Goal: Information Seeking & Learning: Learn about a topic

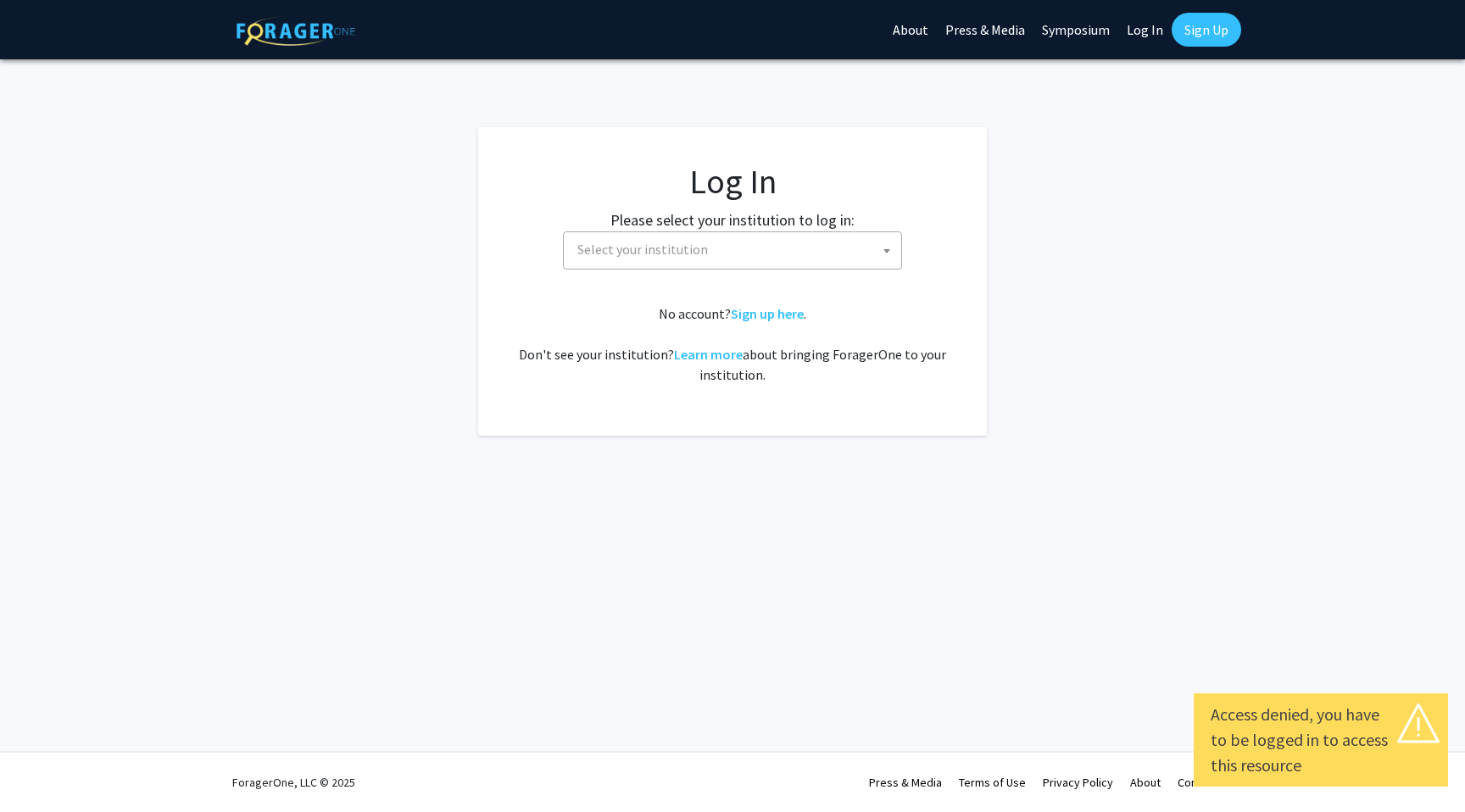
select select
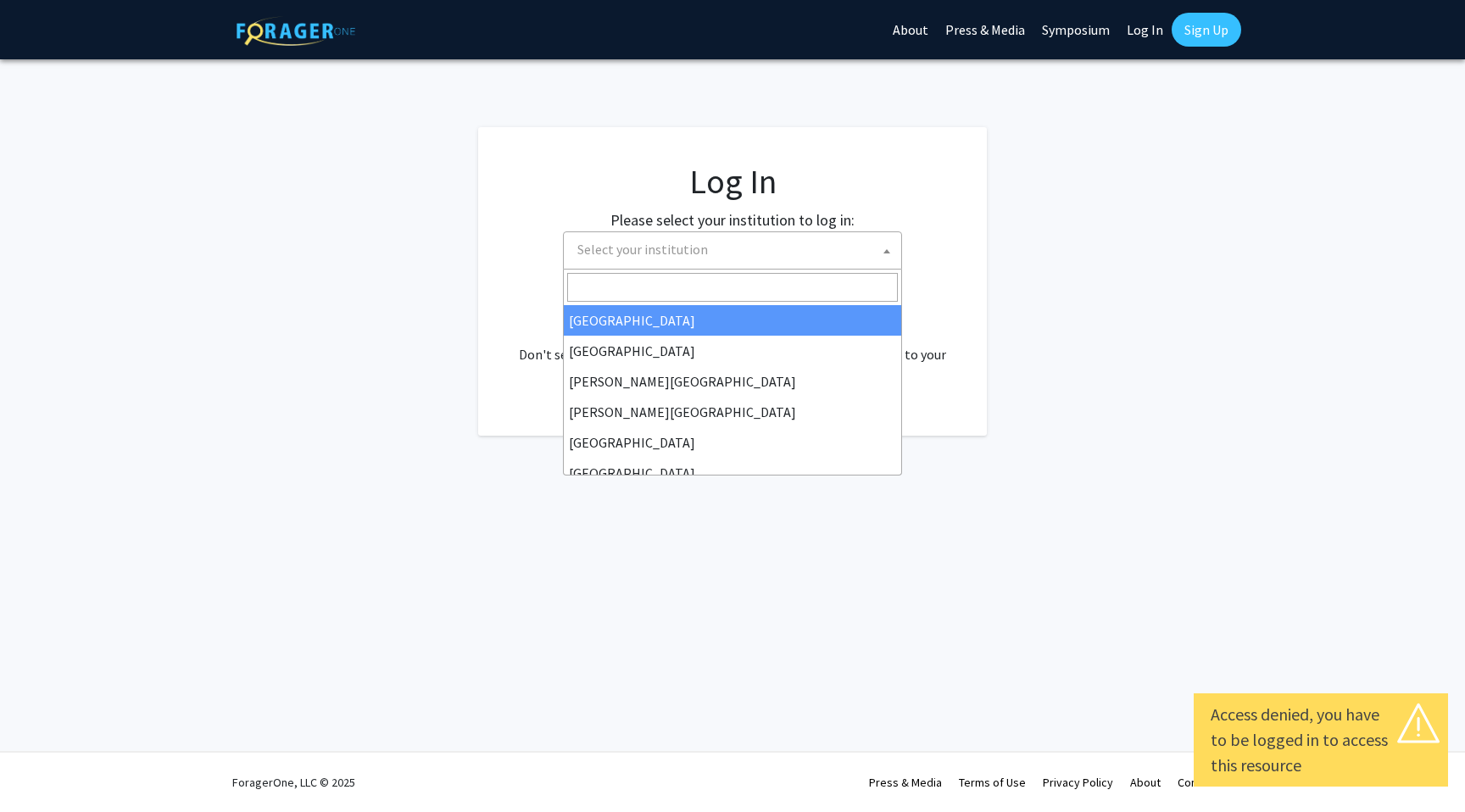
click at [855, 247] on span "Select your institution" at bounding box center [735, 250] width 330 height 34
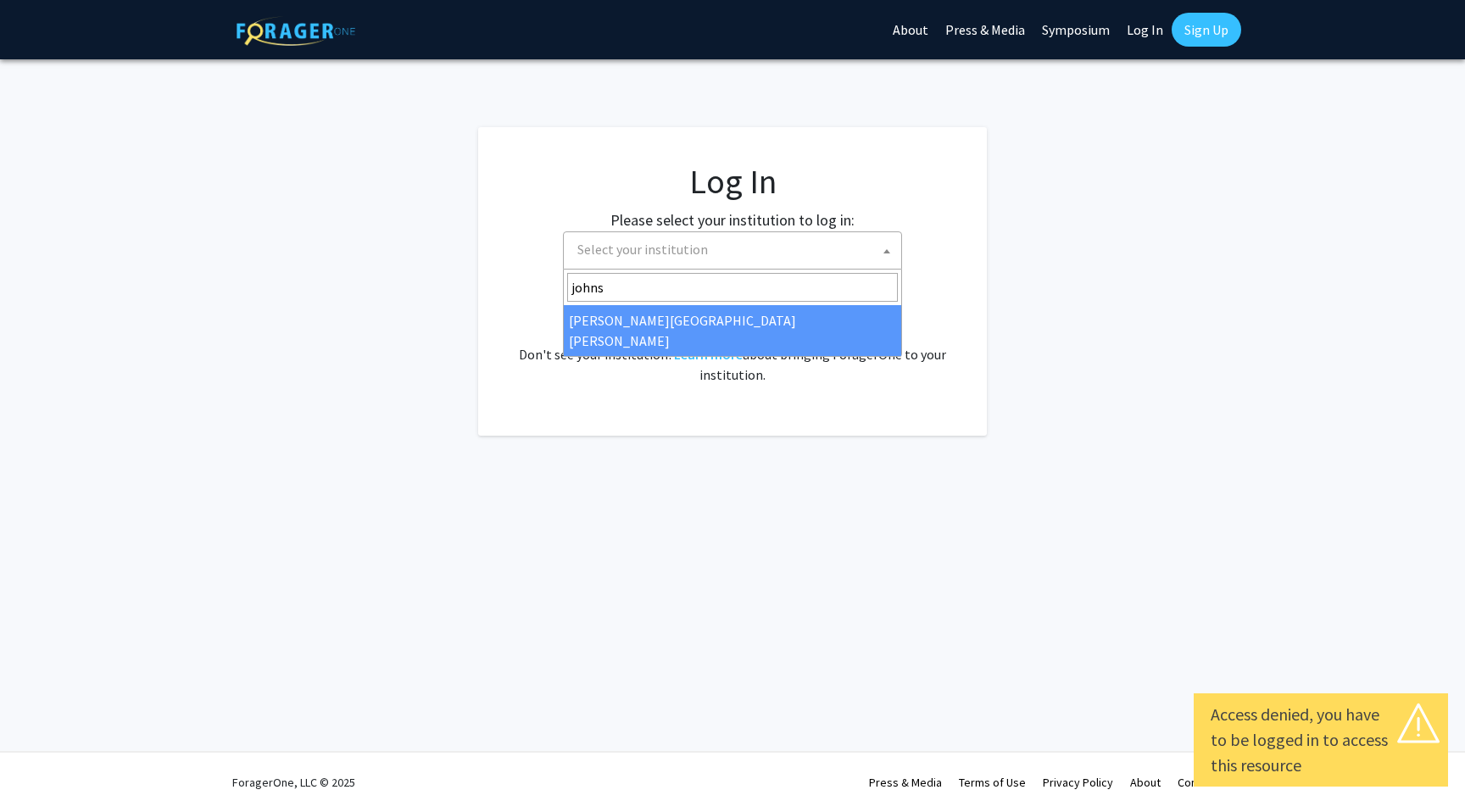
type input "johns"
select select "1"
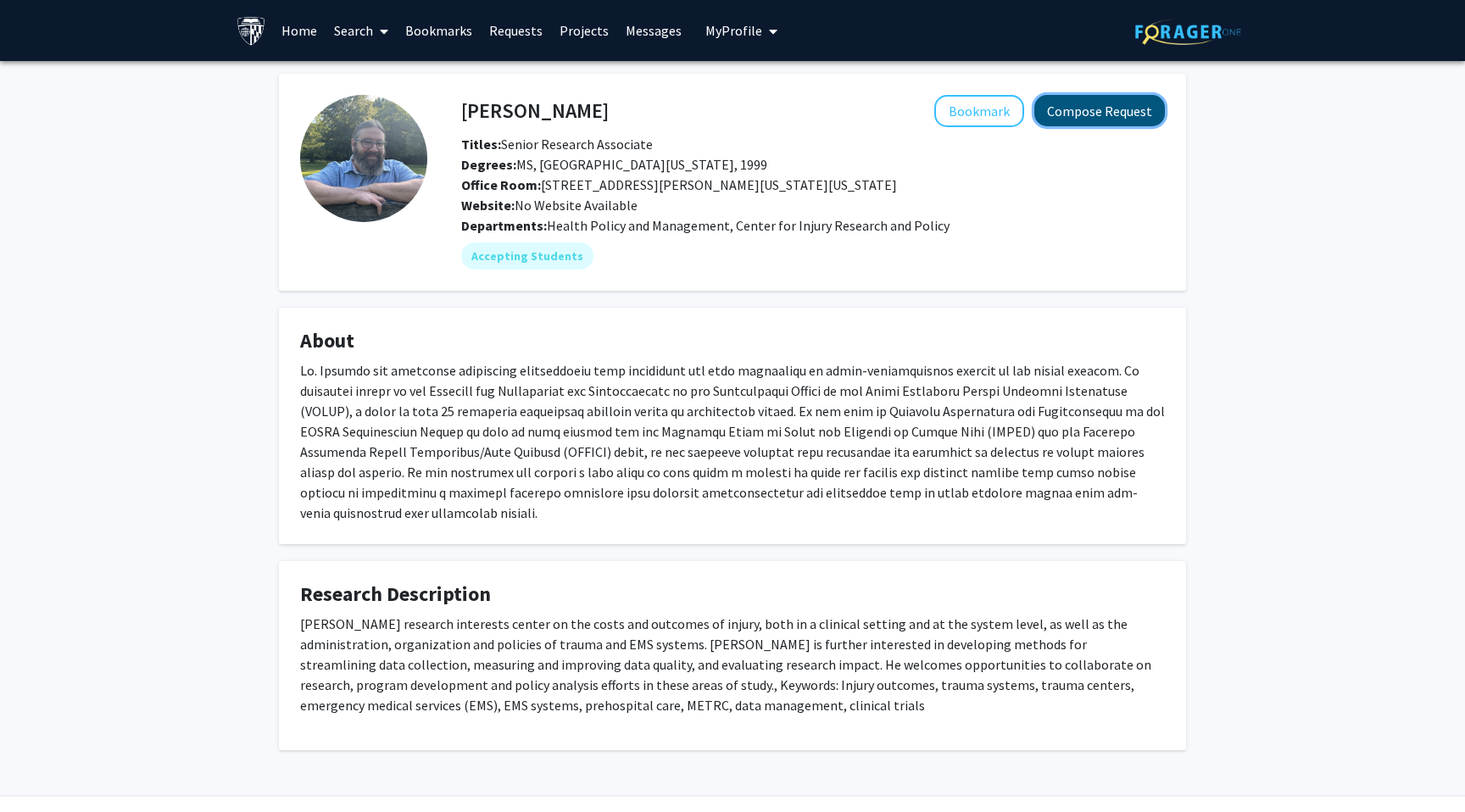
click at [1090, 112] on button "Compose Request" at bounding box center [1099, 110] width 130 height 32
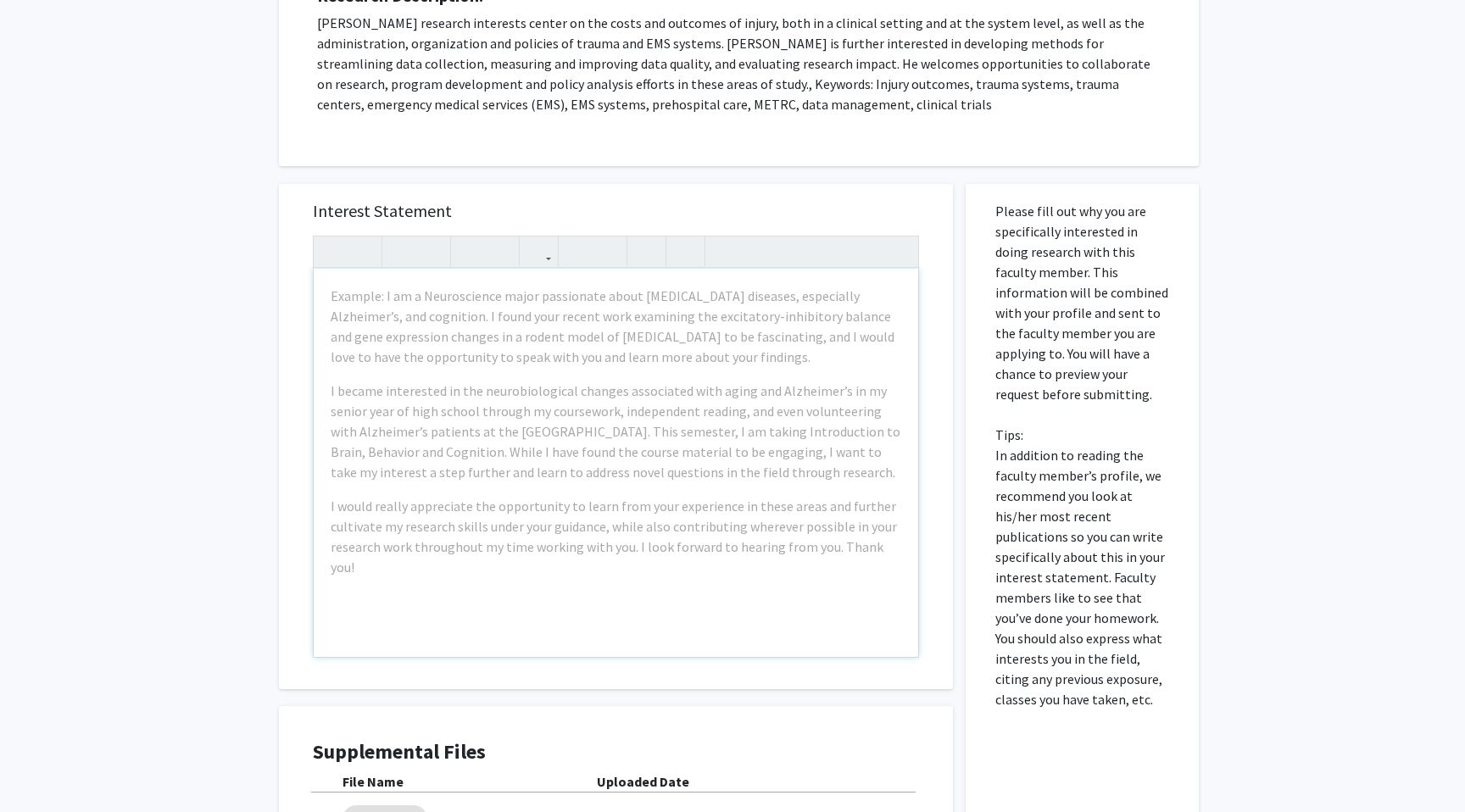
scroll to position [255, 0]
click at [735, 203] on h5 "Interest Statement" at bounding box center [616, 210] width 606 height 20
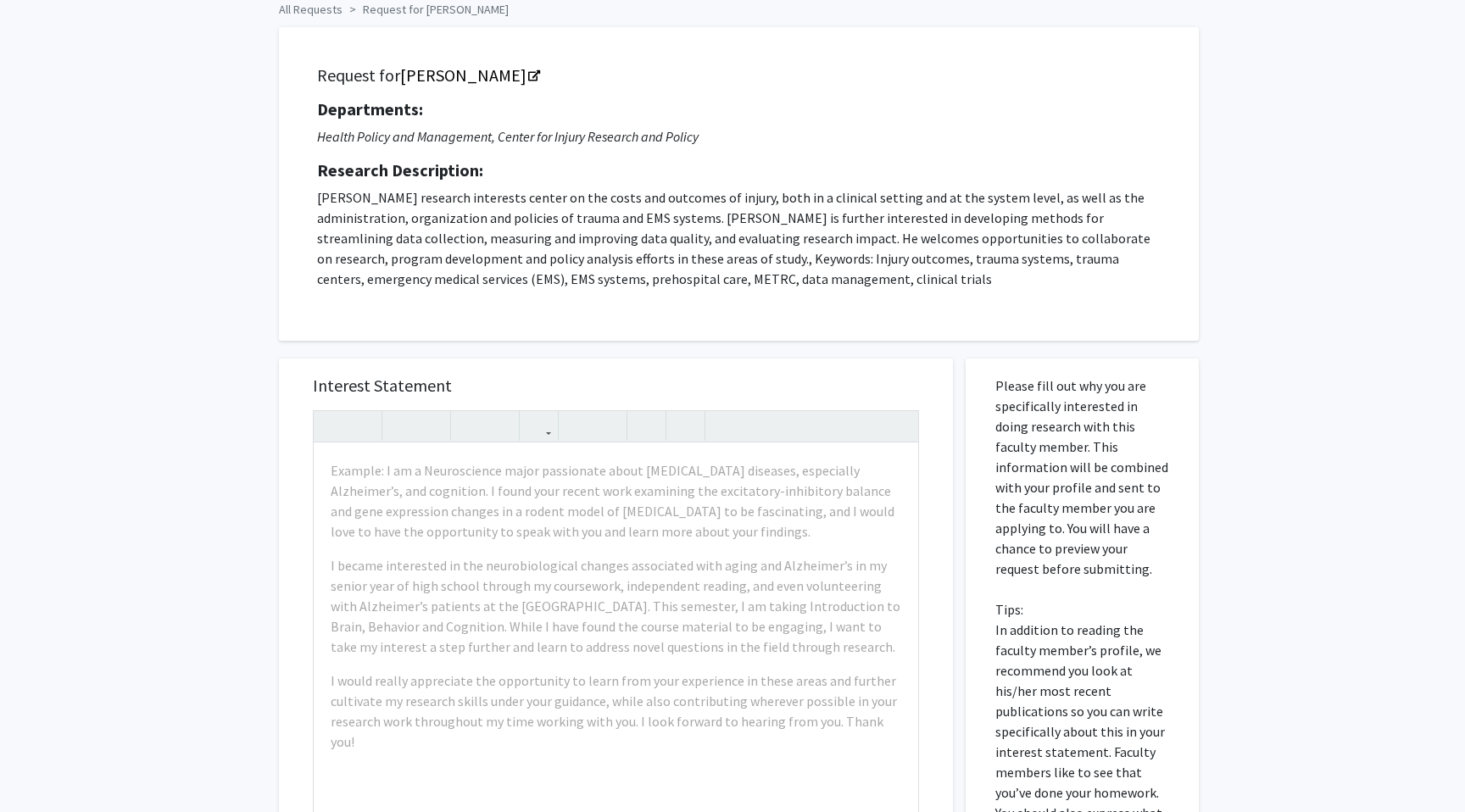
scroll to position [0, 0]
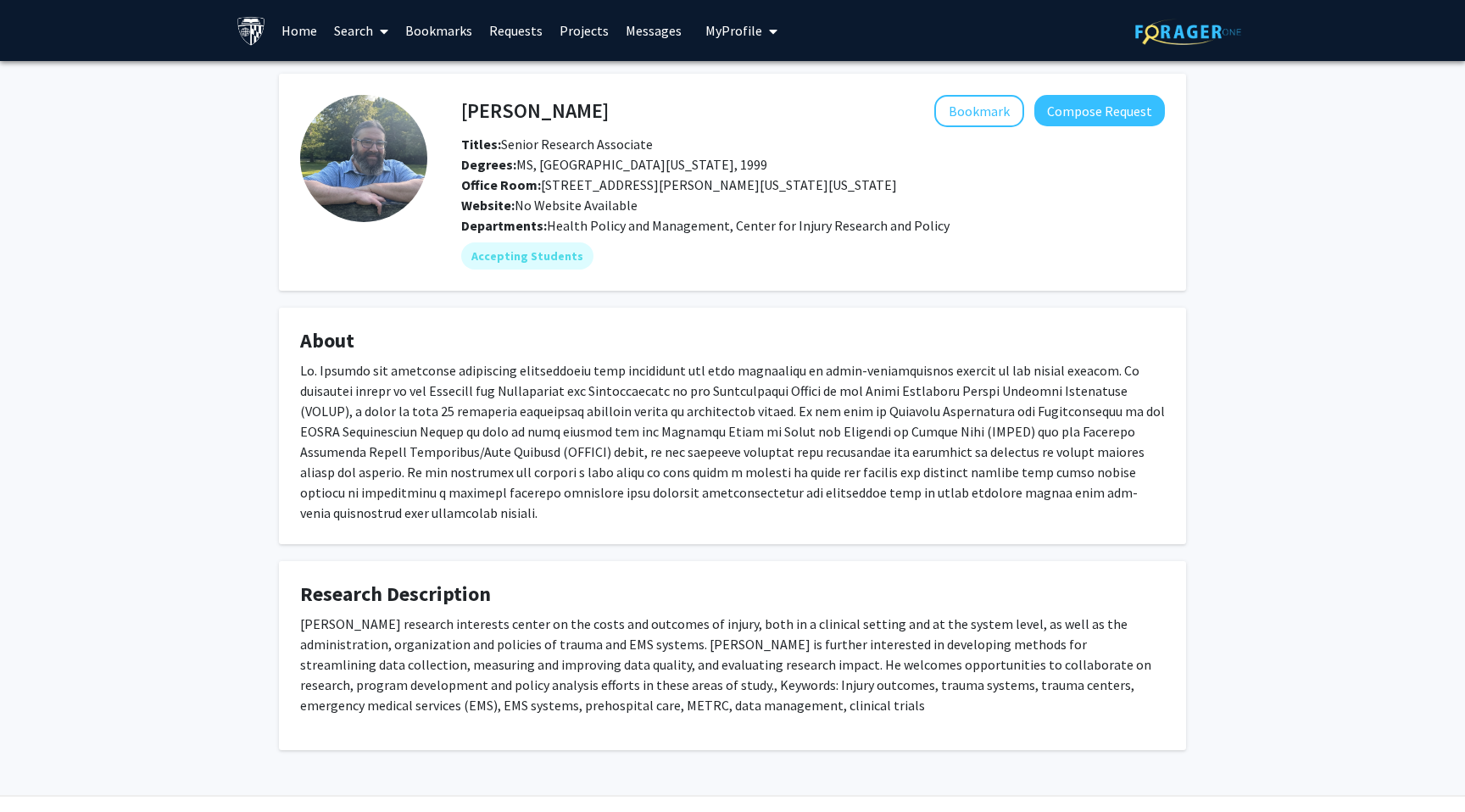
click at [553, 34] on link "Projects" at bounding box center [583, 31] width 66 height 59
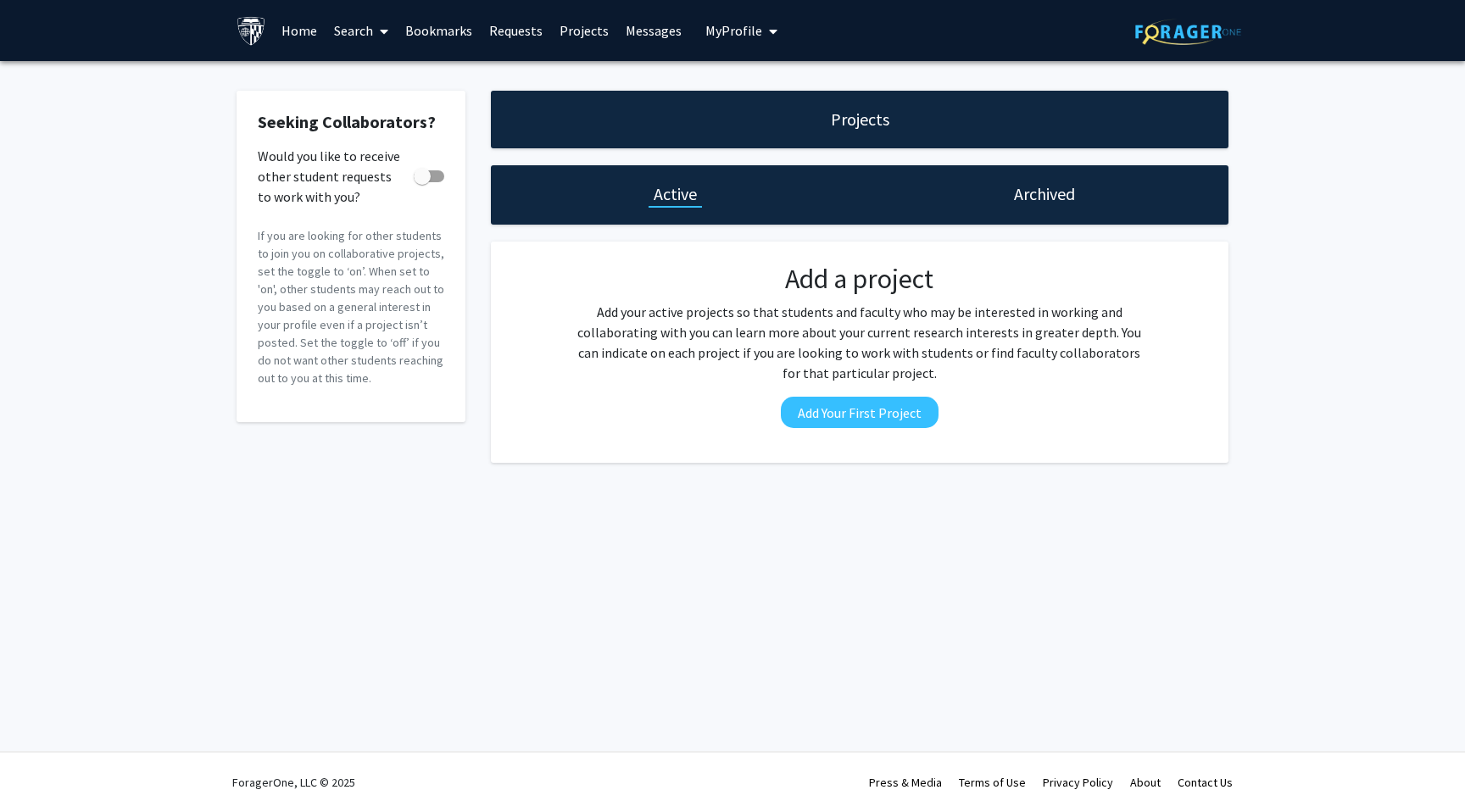
click at [507, 38] on link "Requests" at bounding box center [515, 31] width 70 height 59
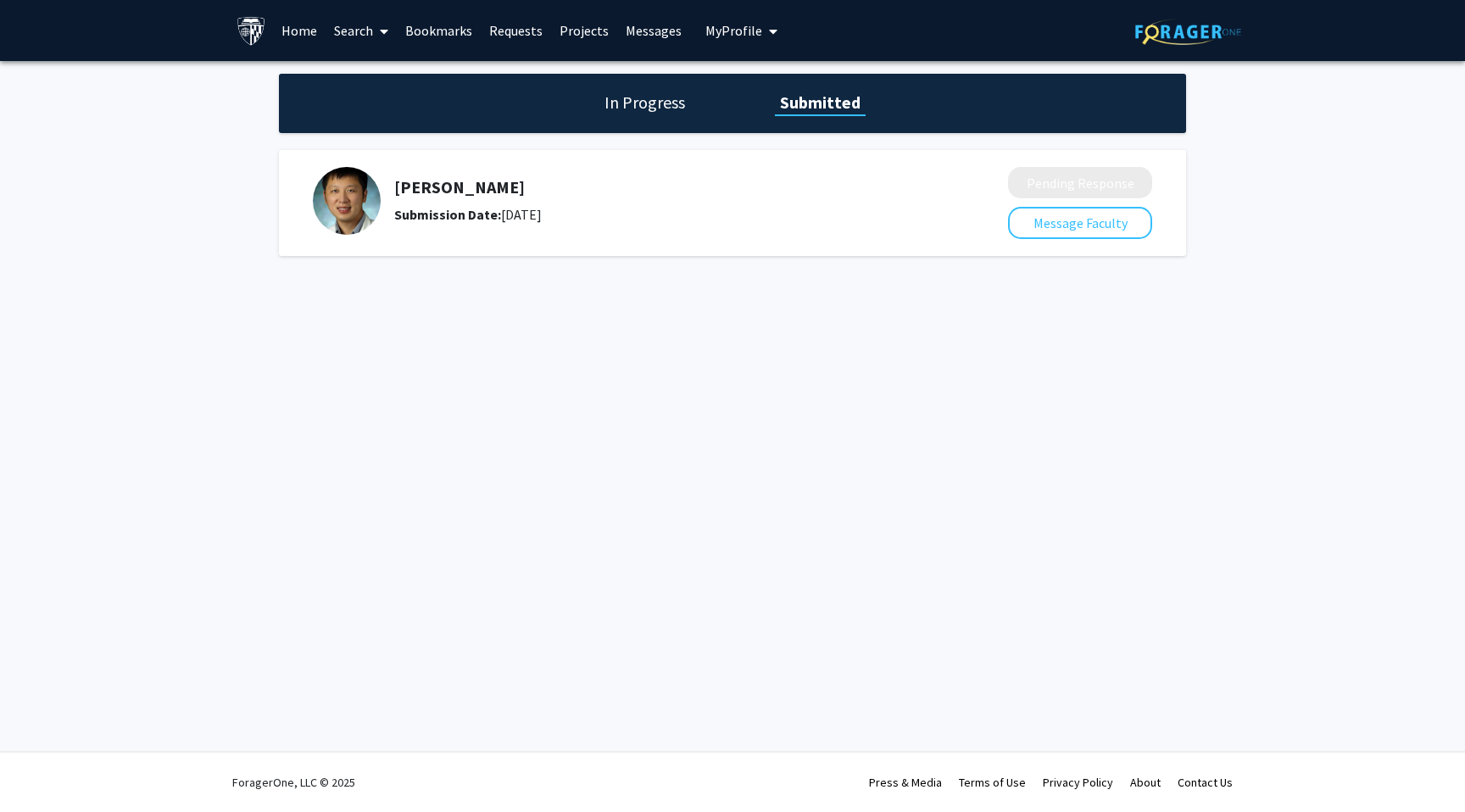
click at [444, 37] on link "Bookmarks" at bounding box center [439, 31] width 84 height 59
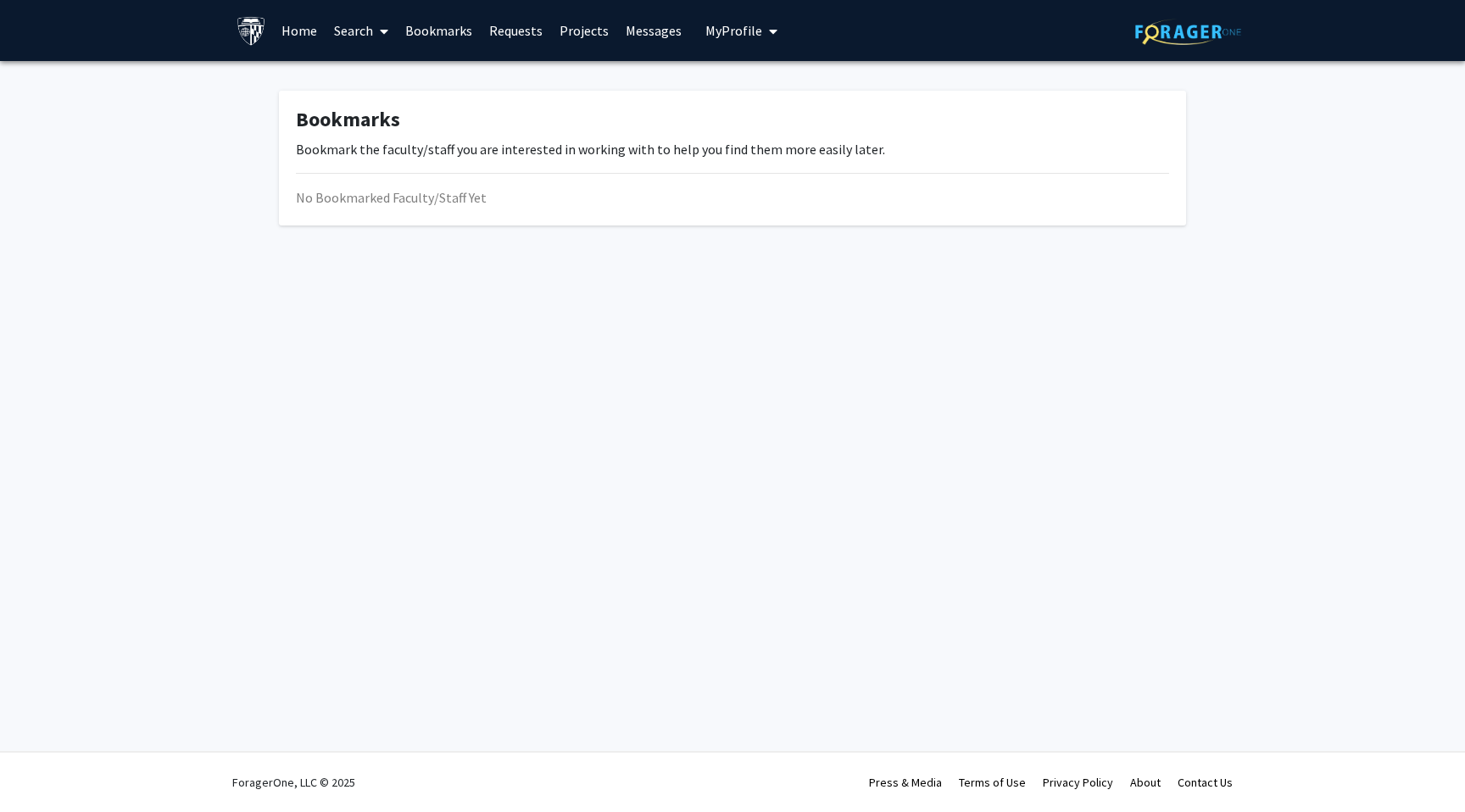
click at [371, 35] on link "Search" at bounding box center [361, 31] width 71 height 59
click at [393, 106] on span "Students" at bounding box center [377, 111] width 103 height 34
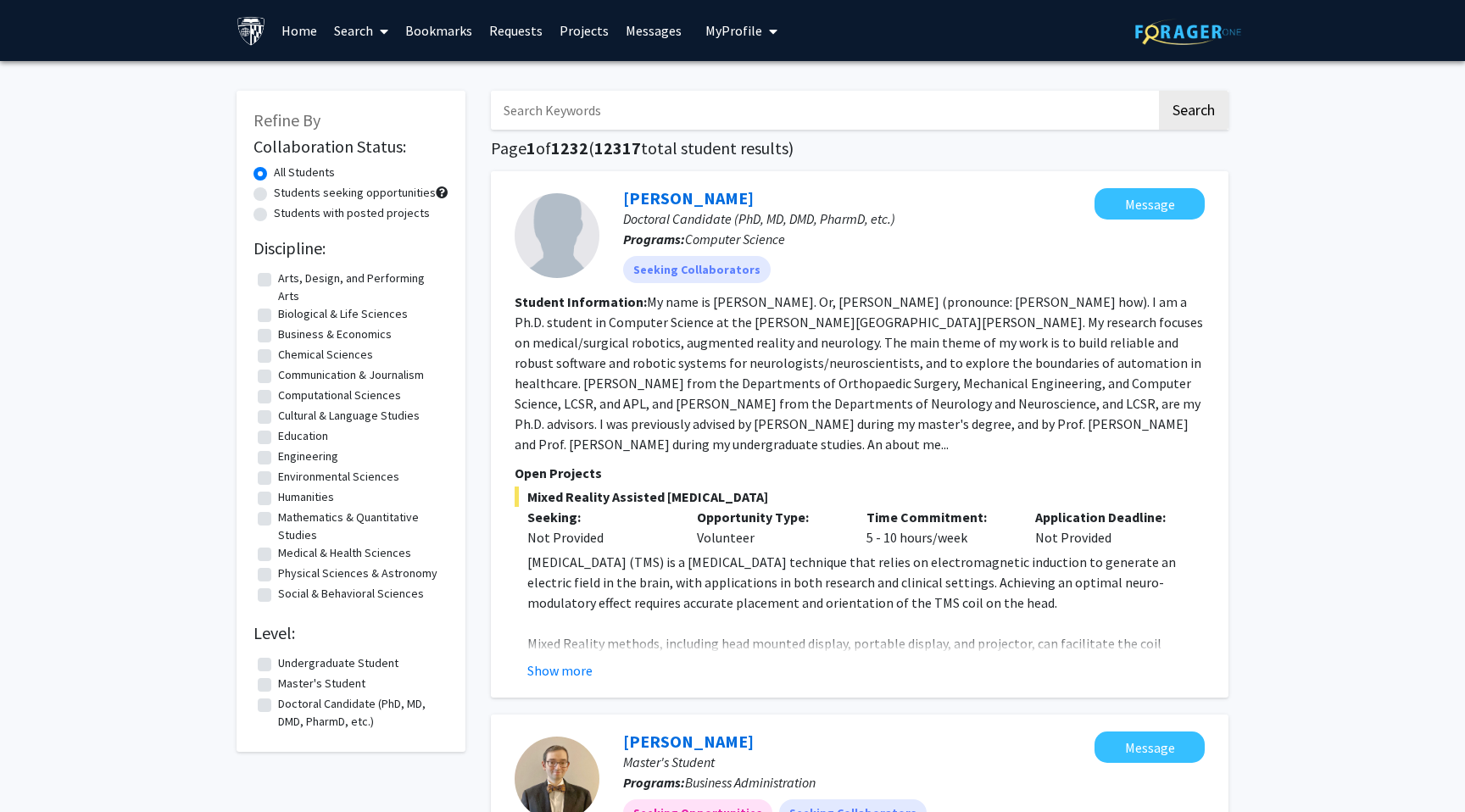
click at [371, 29] on link "Search" at bounding box center [361, 31] width 71 height 59
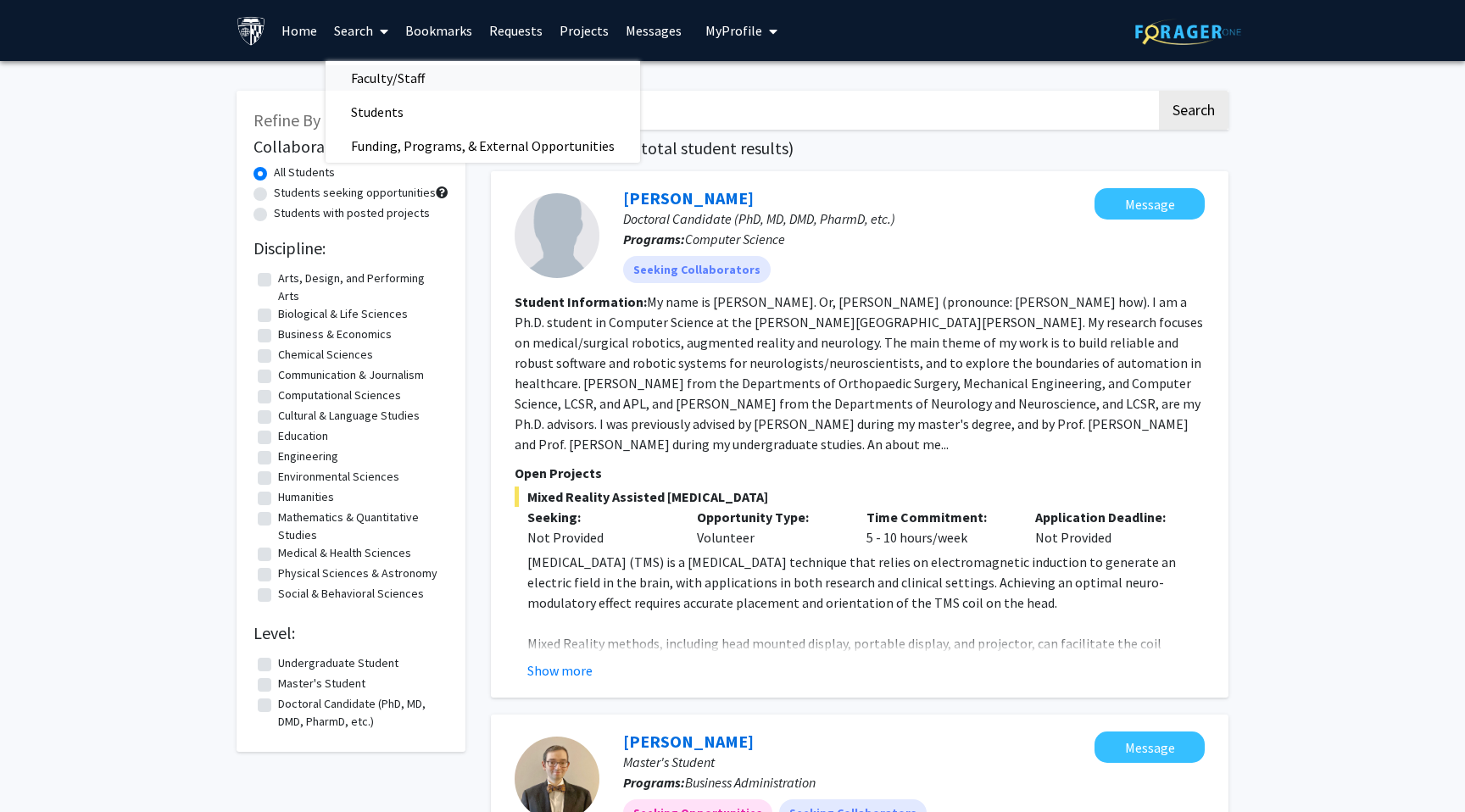
click at [375, 75] on span "Faculty/Staff" at bounding box center [388, 78] width 124 height 34
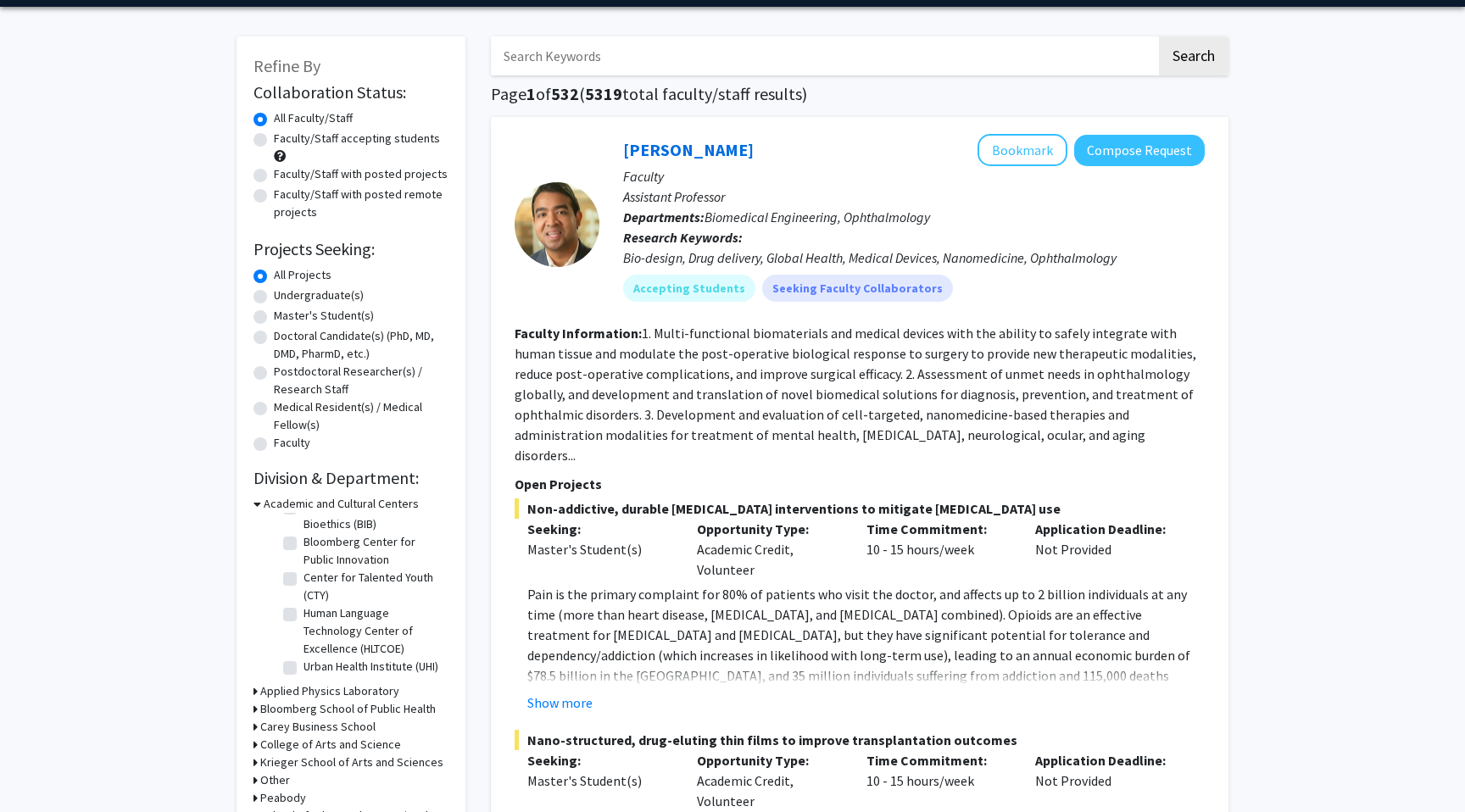
scroll to position [77, 0]
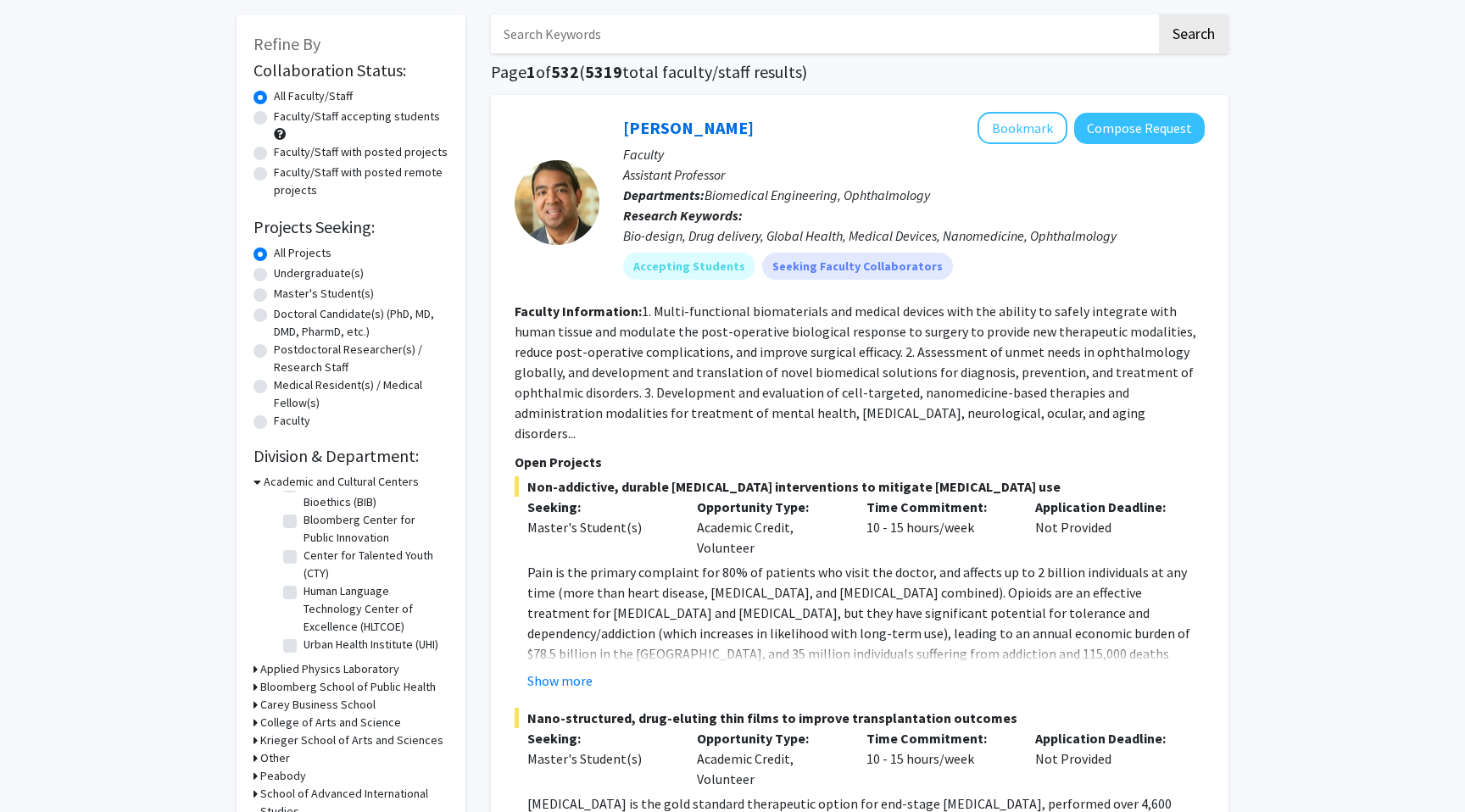
click at [267, 293] on div "Master's Student(s)" at bounding box center [351, 294] width 195 height 20
click at [274, 293] on label "Master's Student(s)" at bounding box center [324, 293] width 100 height 18
click at [274, 293] on input "Master's Student(s)" at bounding box center [280, 290] width 11 height 11
radio input "true"
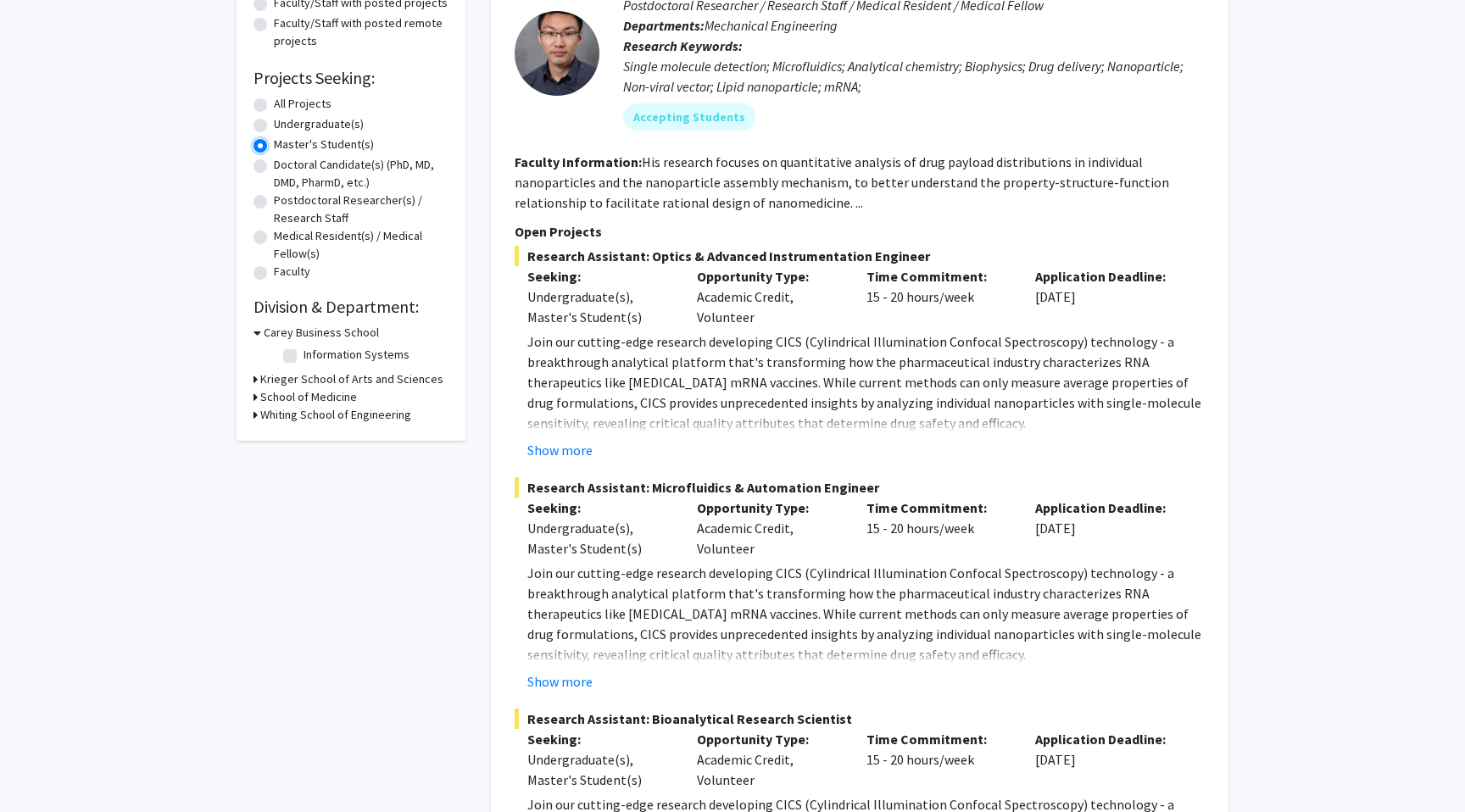
scroll to position [284, 0]
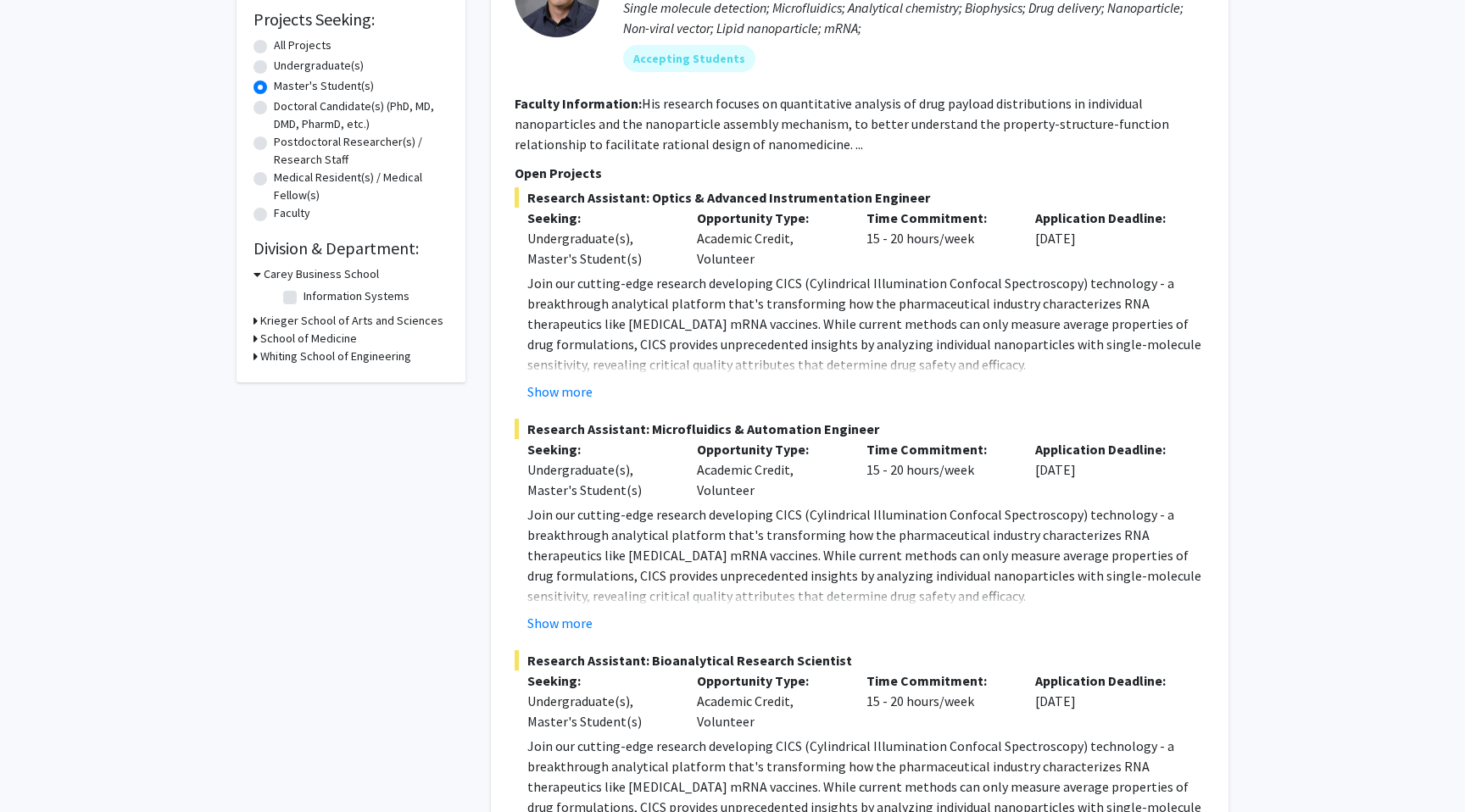
click at [282, 358] on h3 "Whiting School of Engineering" at bounding box center [336, 356] width 151 height 18
click at [270, 351] on h3 "Whiting School of Engineering" at bounding box center [339, 356] width 151 height 18
click at [271, 339] on h3 "School of Medicine" at bounding box center [308, 338] width 97 height 18
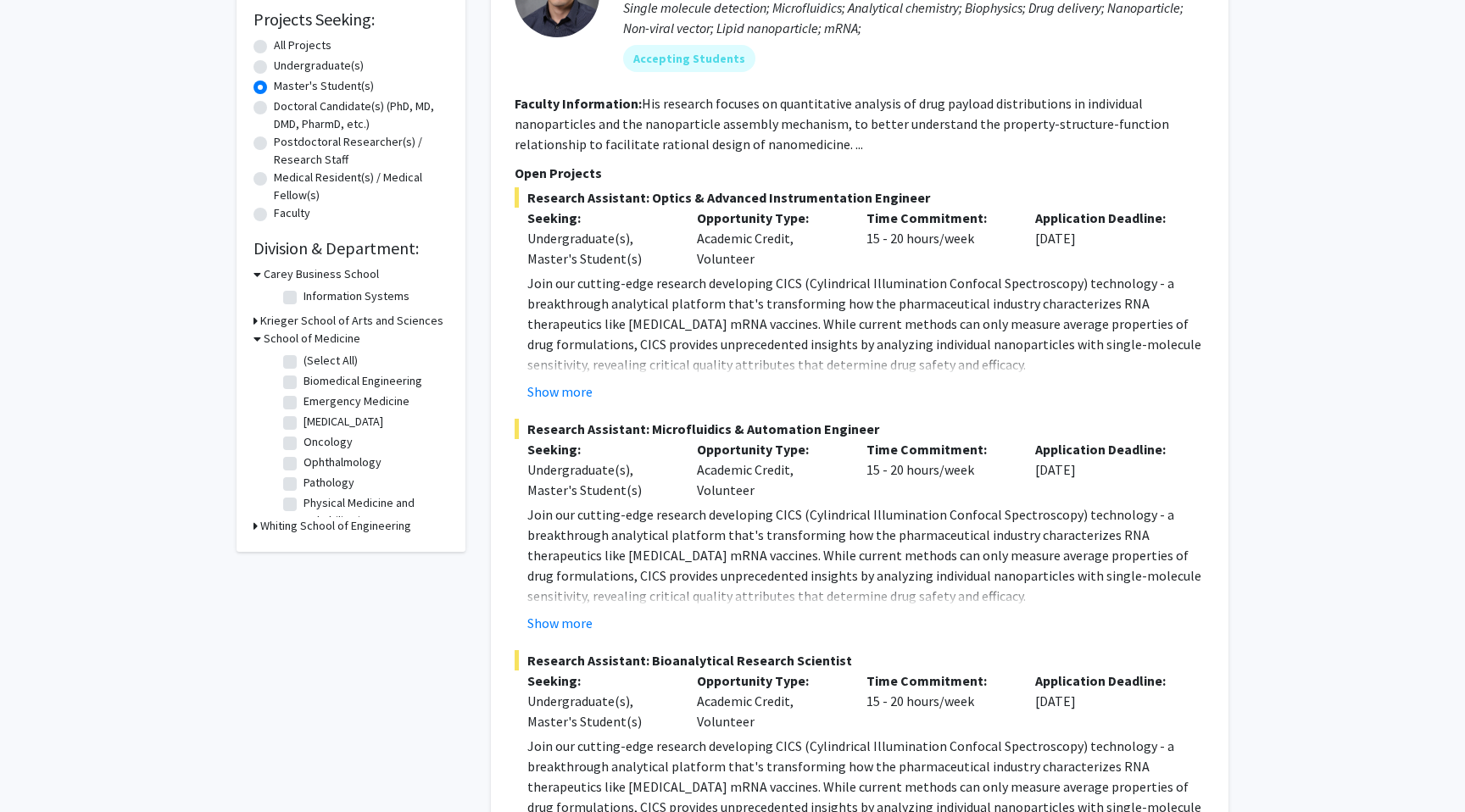
click at [304, 418] on label "[MEDICAL_DATA]" at bounding box center [343, 421] width 79 height 18
click at [304, 418] on input "[MEDICAL_DATA]" at bounding box center [309, 418] width 11 height 11
checkbox input "true"
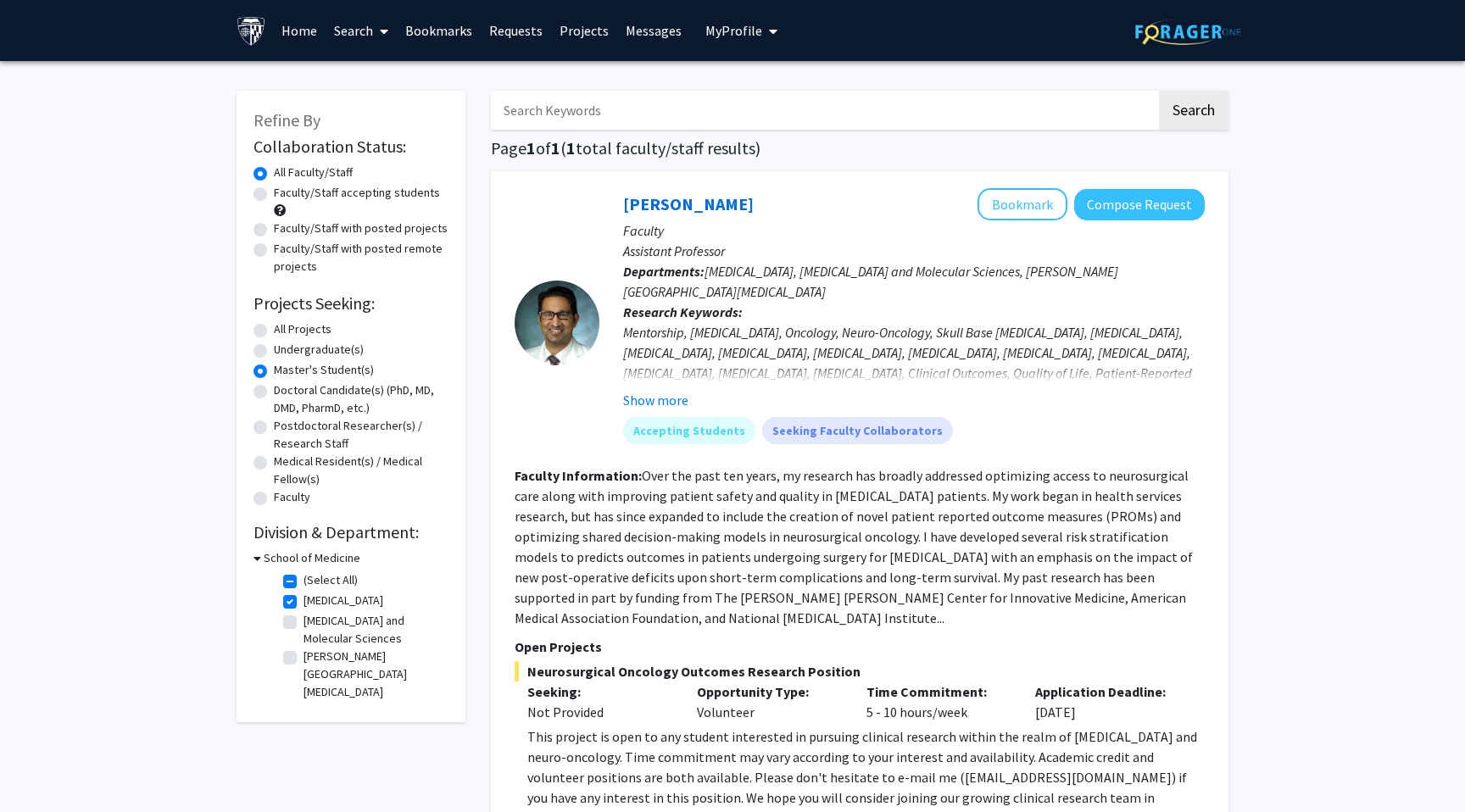
click at [304, 602] on label "[MEDICAL_DATA]" at bounding box center [343, 600] width 79 height 18
click at [304, 602] on input "[MEDICAL_DATA]" at bounding box center [309, 598] width 11 height 11
checkbox input "false"
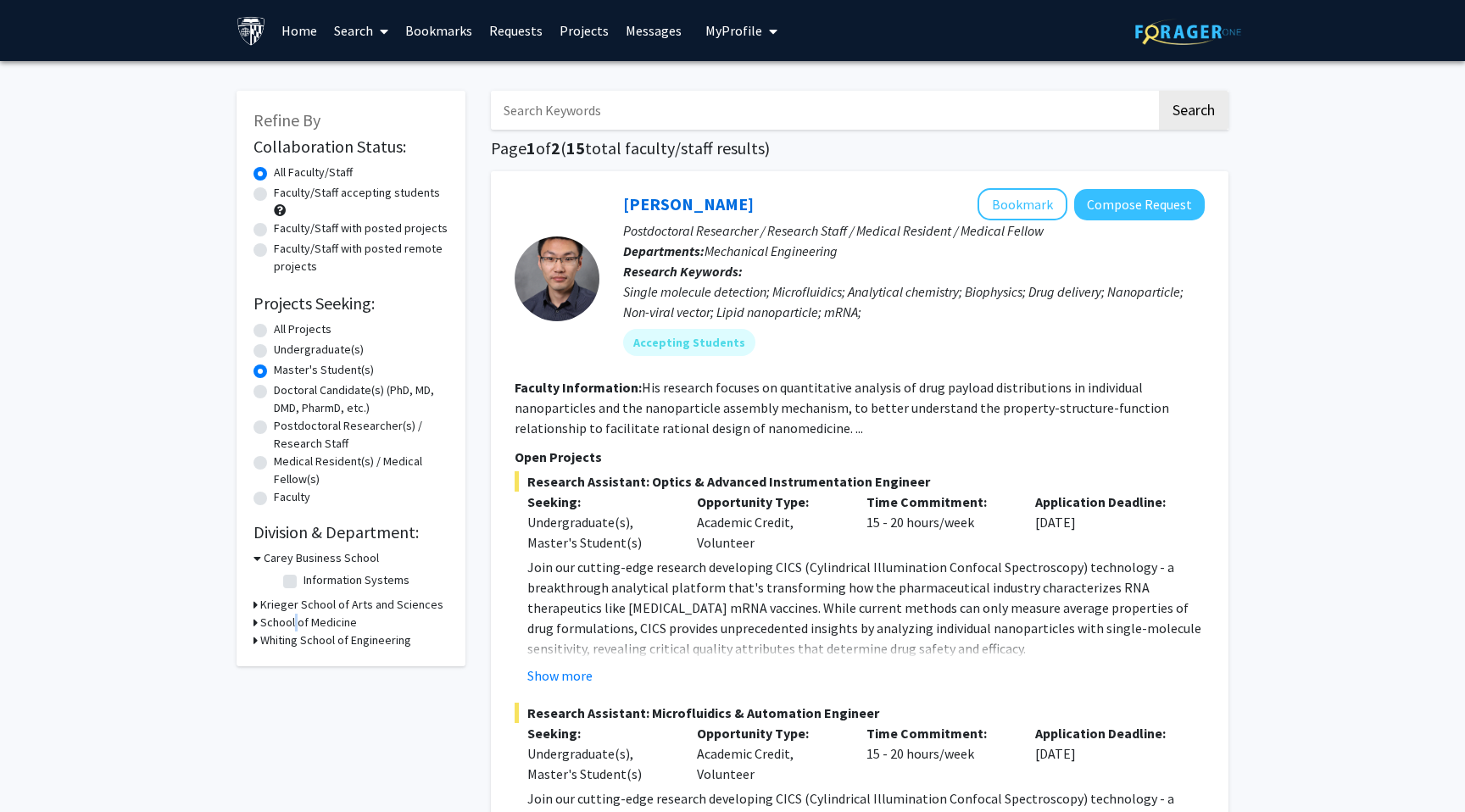
click at [292, 621] on h3 "School of Medicine" at bounding box center [308, 622] width 97 height 18
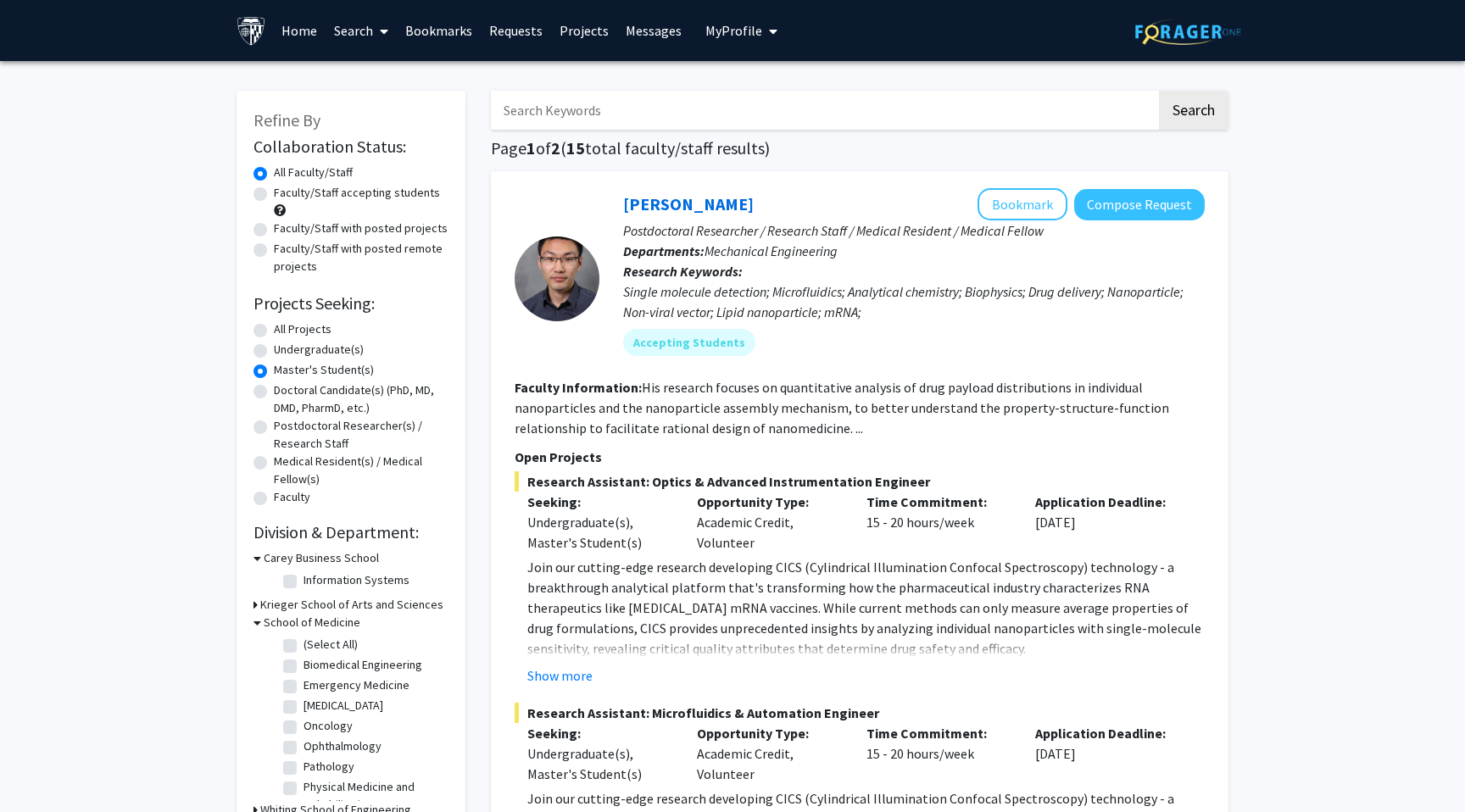
click at [304, 664] on label "Biomedical Engineering" at bounding box center [363, 665] width 119 height 18
click at [304, 664] on input "Biomedical Engineering" at bounding box center [309, 662] width 11 height 11
checkbox input "true"
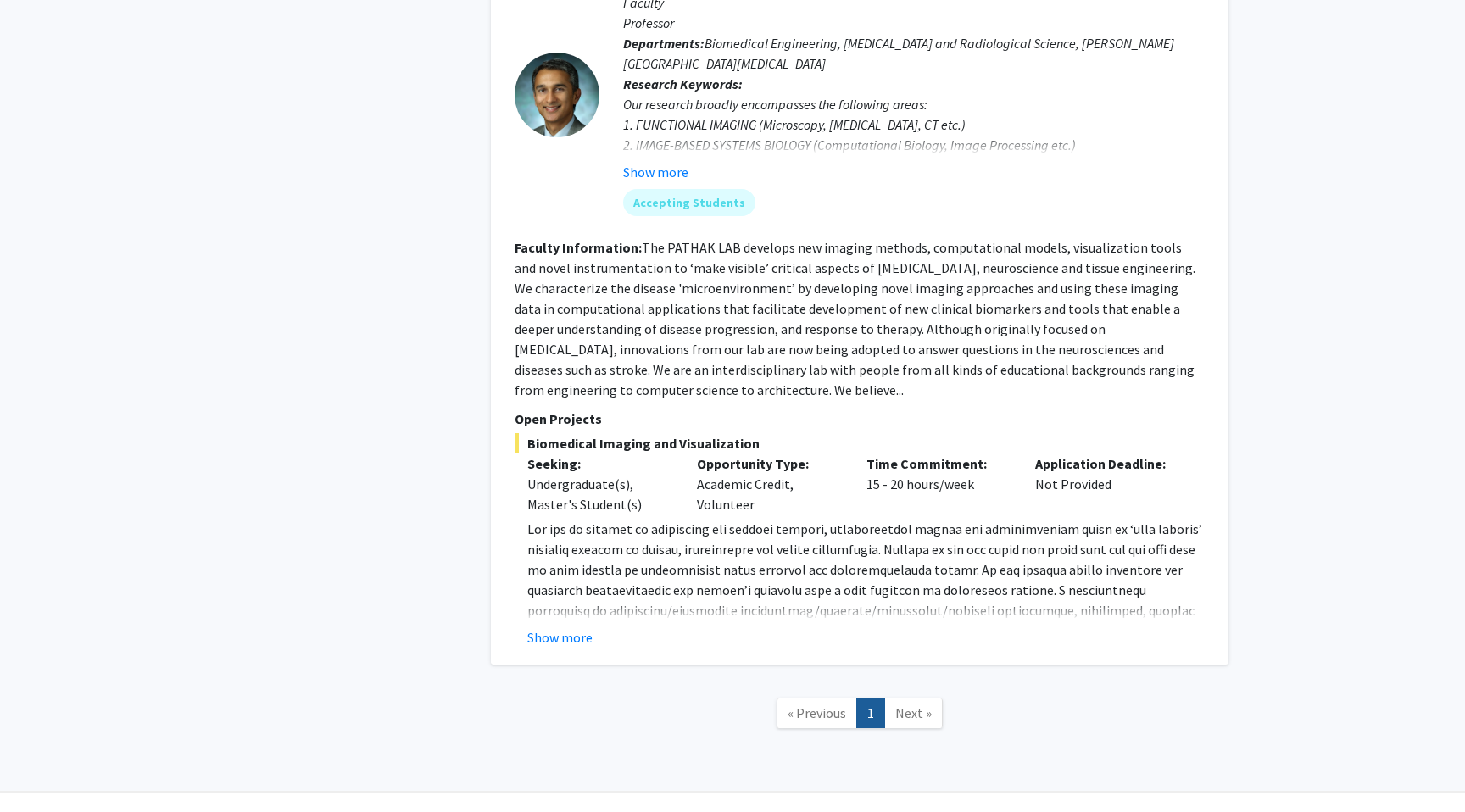
scroll to position [1323, 0]
click at [905, 702] on span "Next »" at bounding box center [913, 710] width 36 height 17
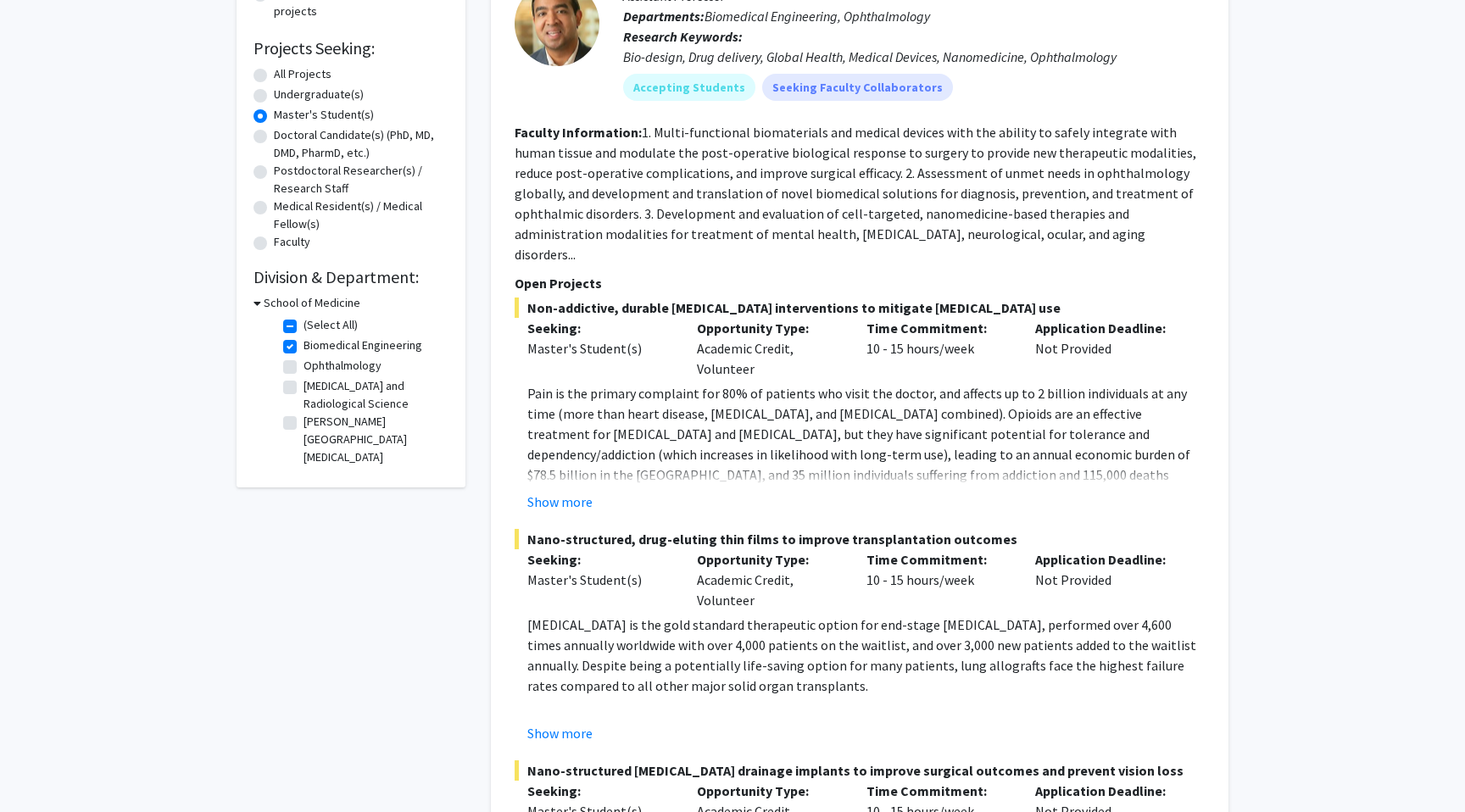
scroll to position [0, 0]
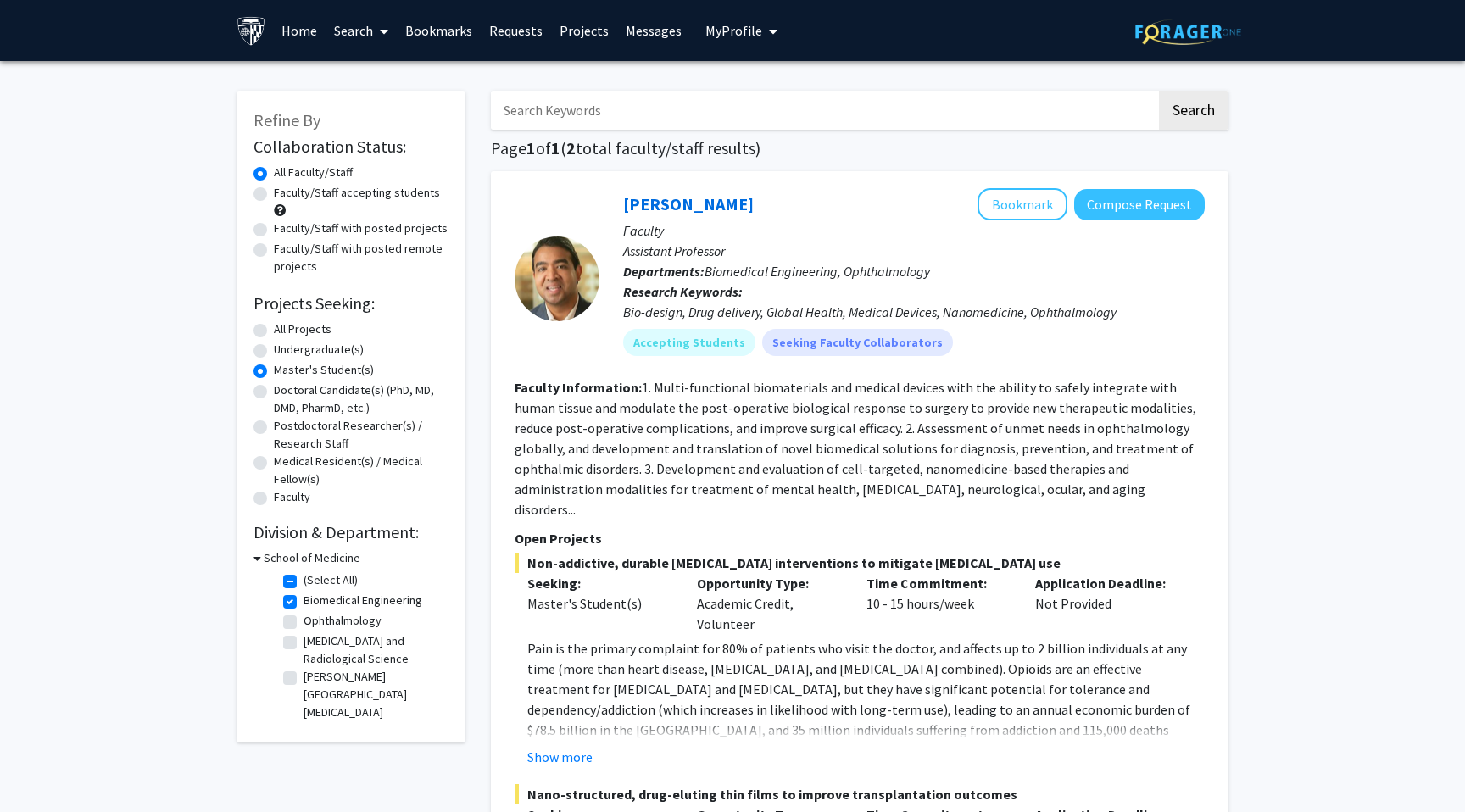
click at [304, 644] on label "[MEDICAL_DATA] and Radiological Science" at bounding box center [373, 649] width 141 height 35
click at [304, 643] on input "[MEDICAL_DATA] and Radiological Science" at bounding box center [309, 638] width 11 height 11
checkbox input "true"
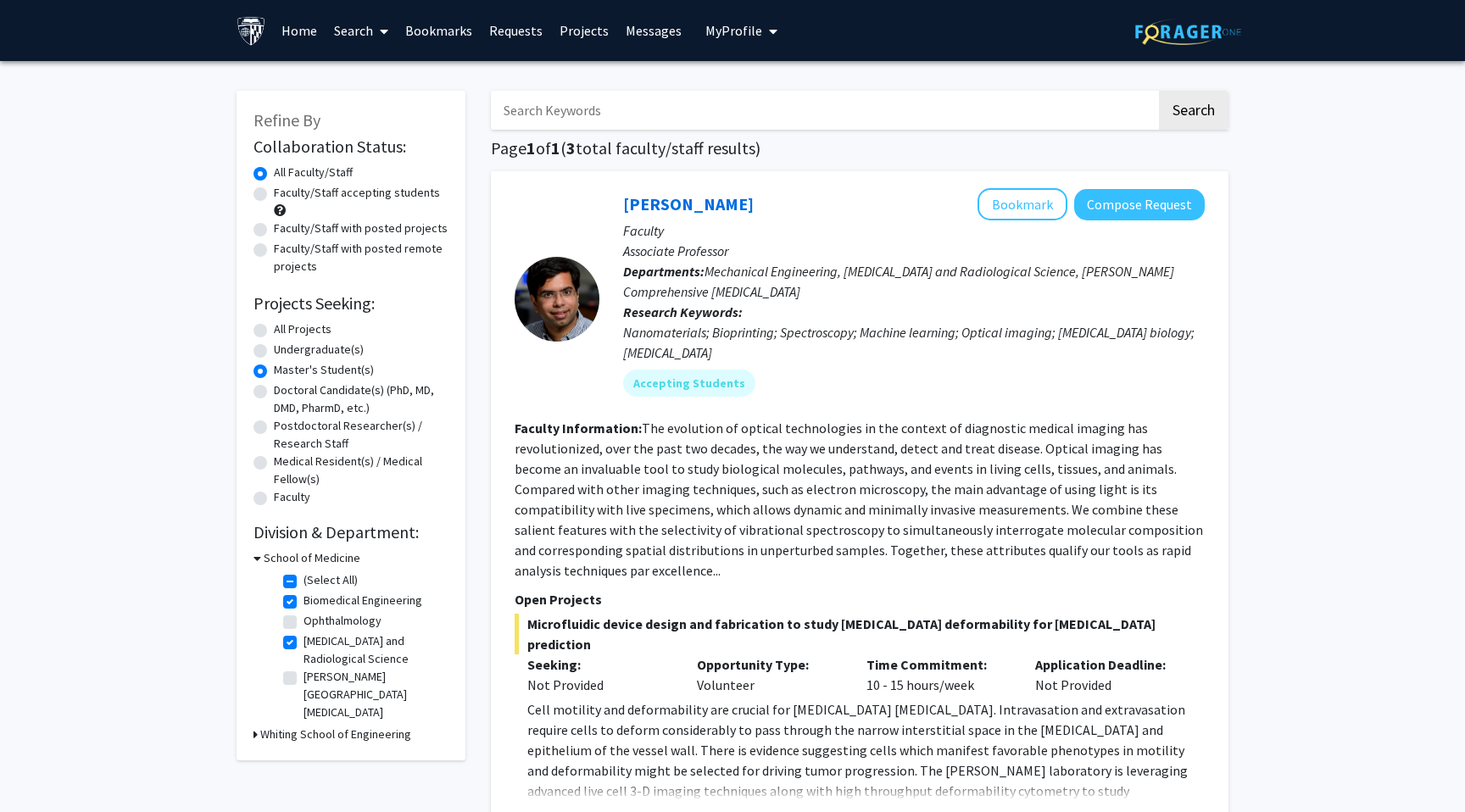
click at [304, 605] on label "Biomedical Engineering" at bounding box center [363, 600] width 119 height 18
click at [304, 602] on input "Biomedical Engineering" at bounding box center [309, 598] width 11 height 11
checkbox input "false"
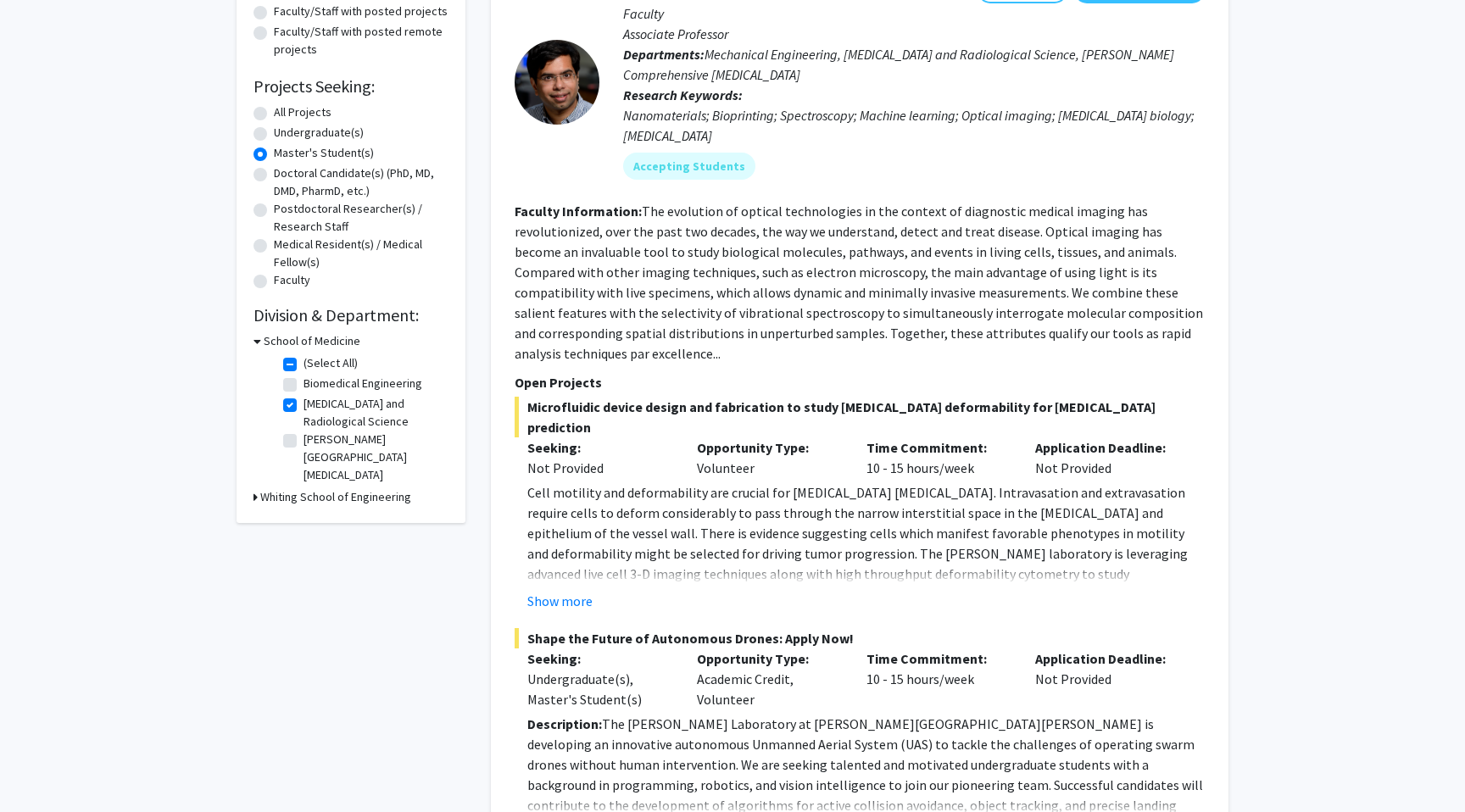
scroll to position [221, 0]
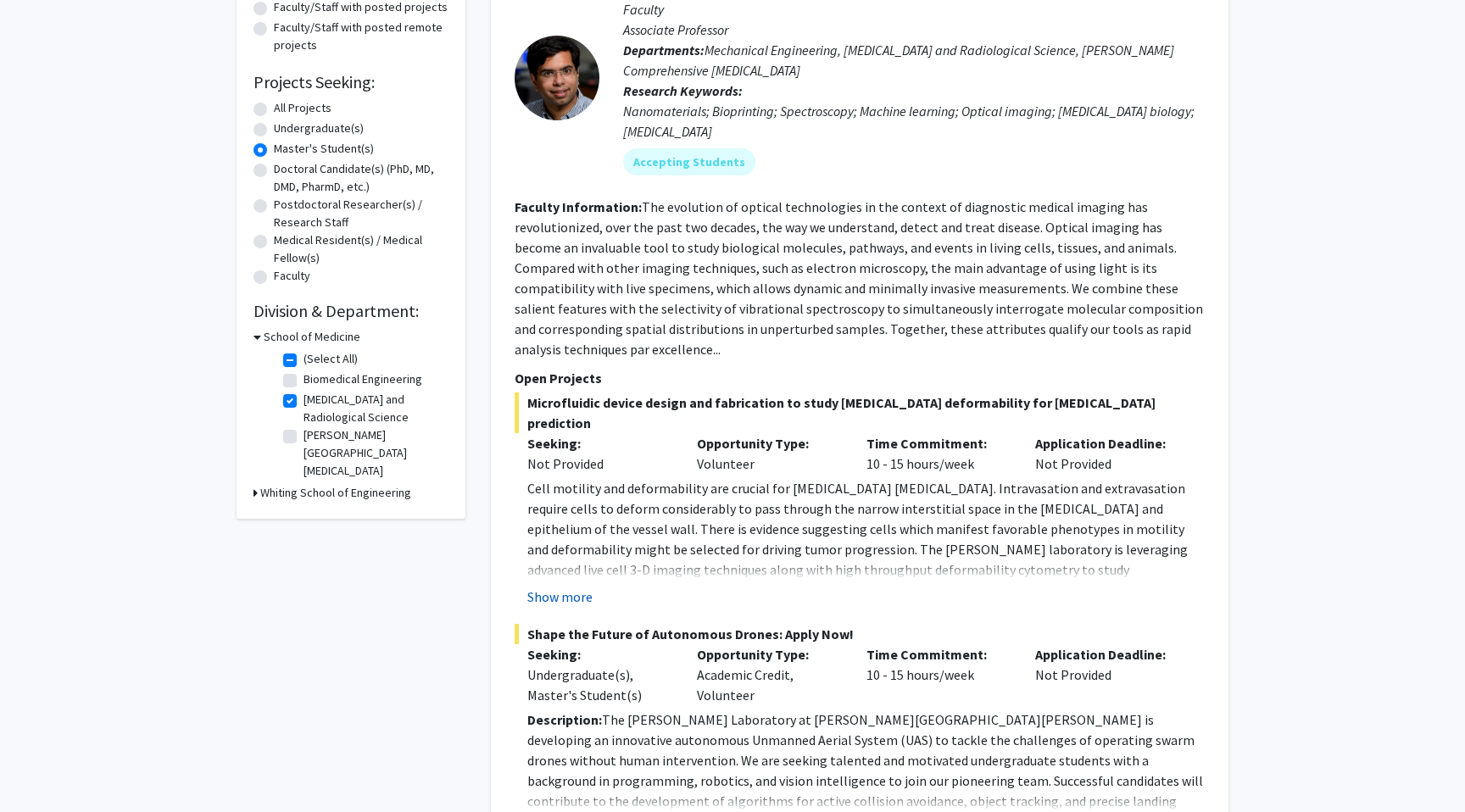
click at [578, 587] on button "Show more" at bounding box center [560, 597] width 65 height 20
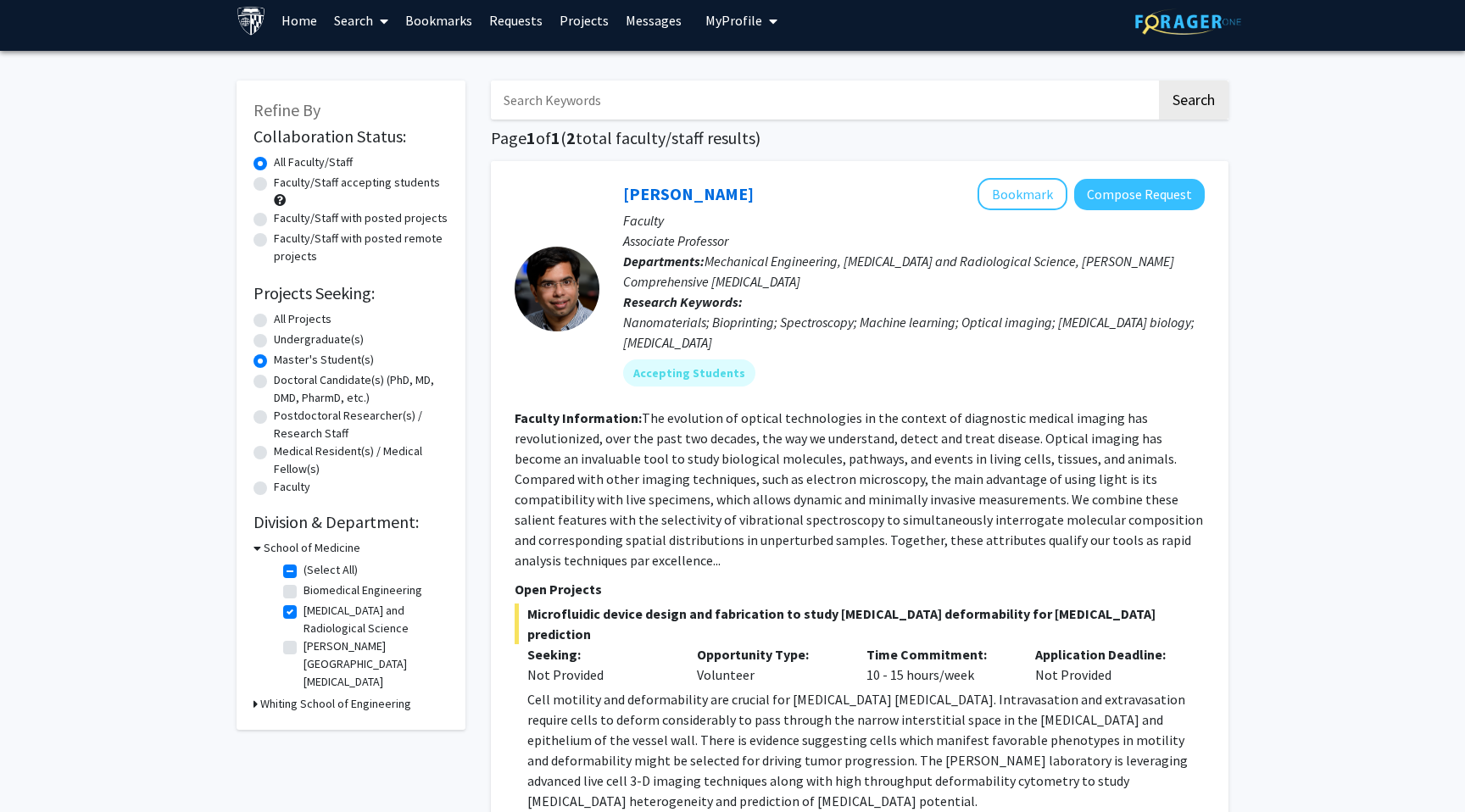
scroll to position [0, 0]
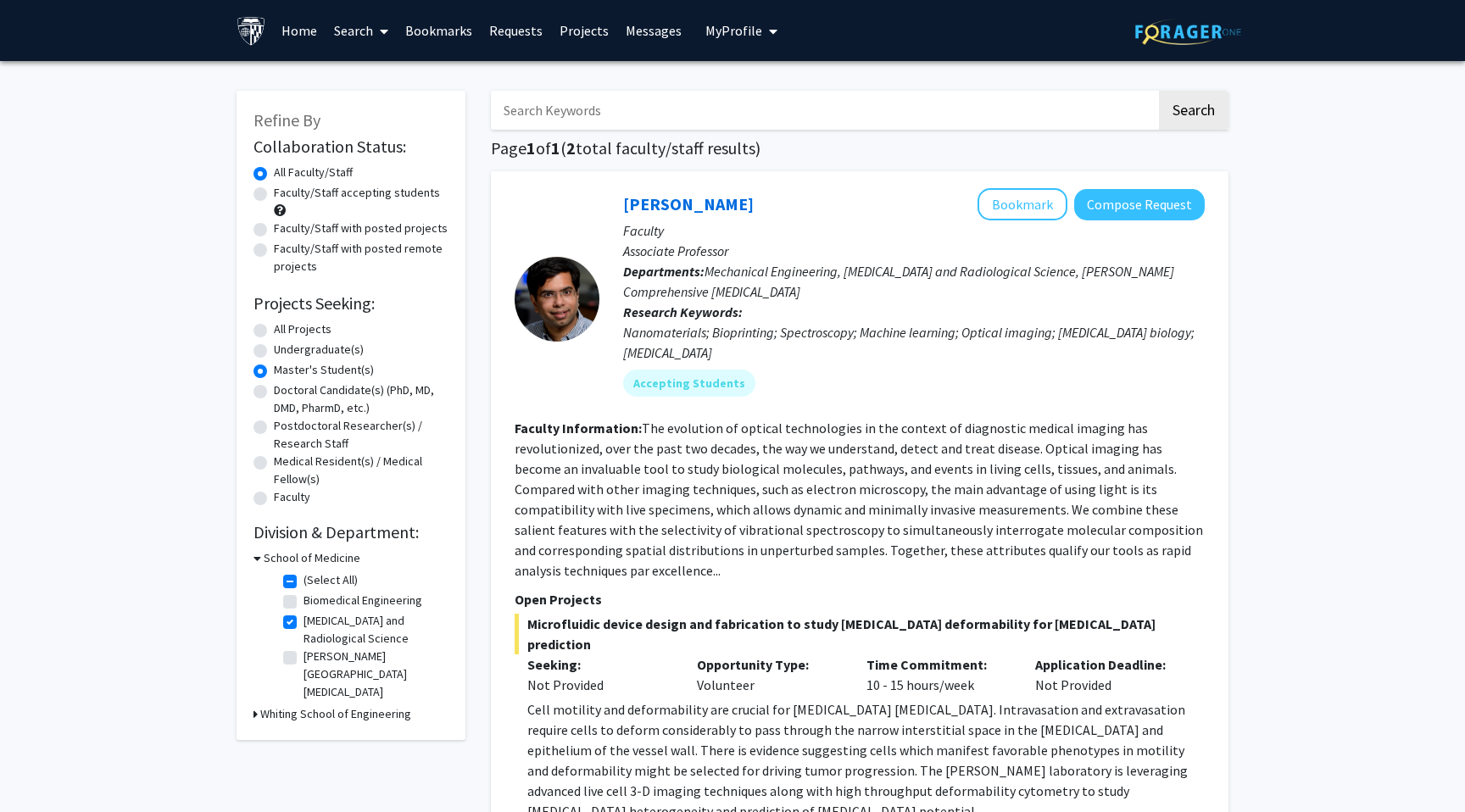
click at [365, 34] on link "Search" at bounding box center [361, 31] width 71 height 59
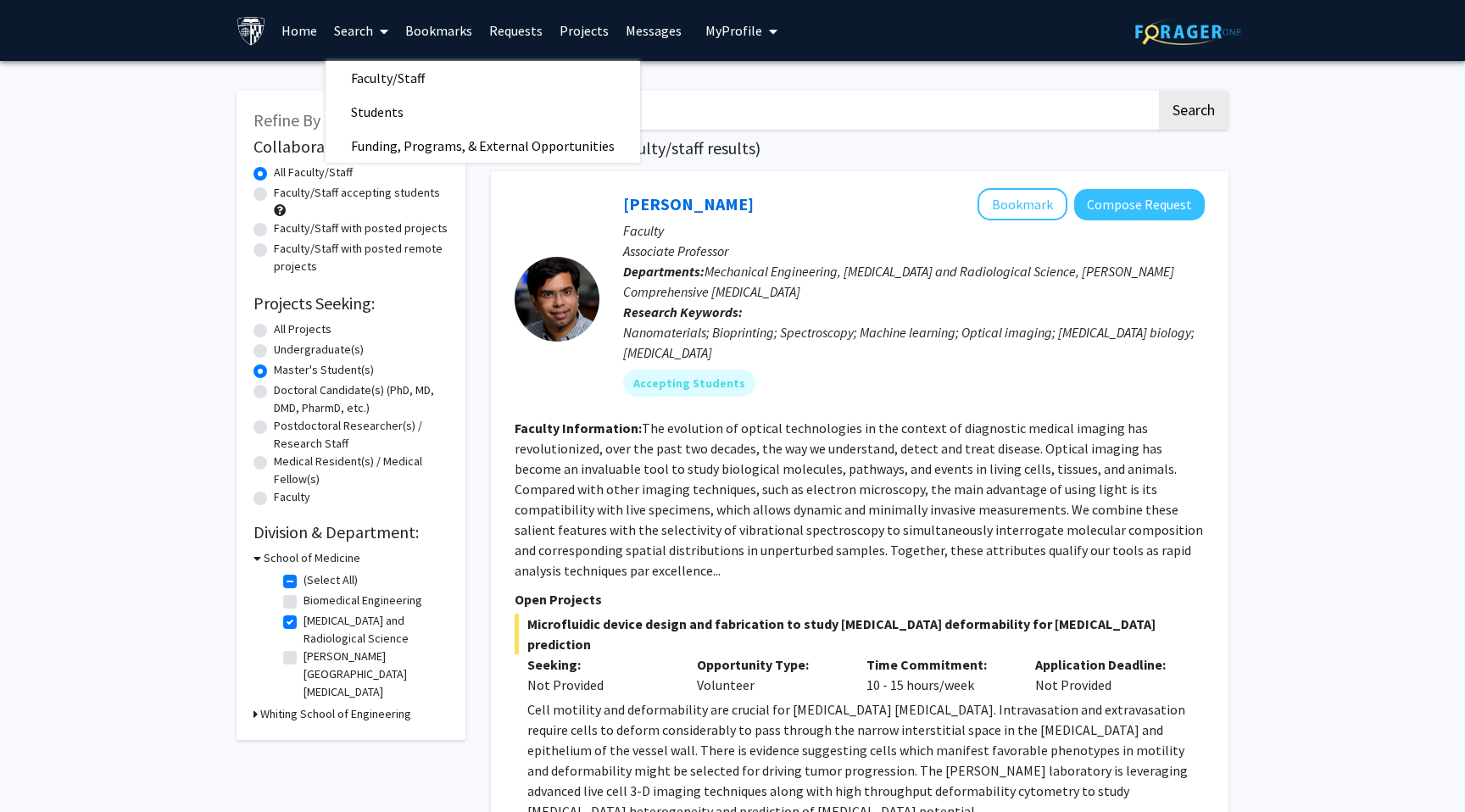
click at [309, 38] on link "Home" at bounding box center [299, 31] width 53 height 59
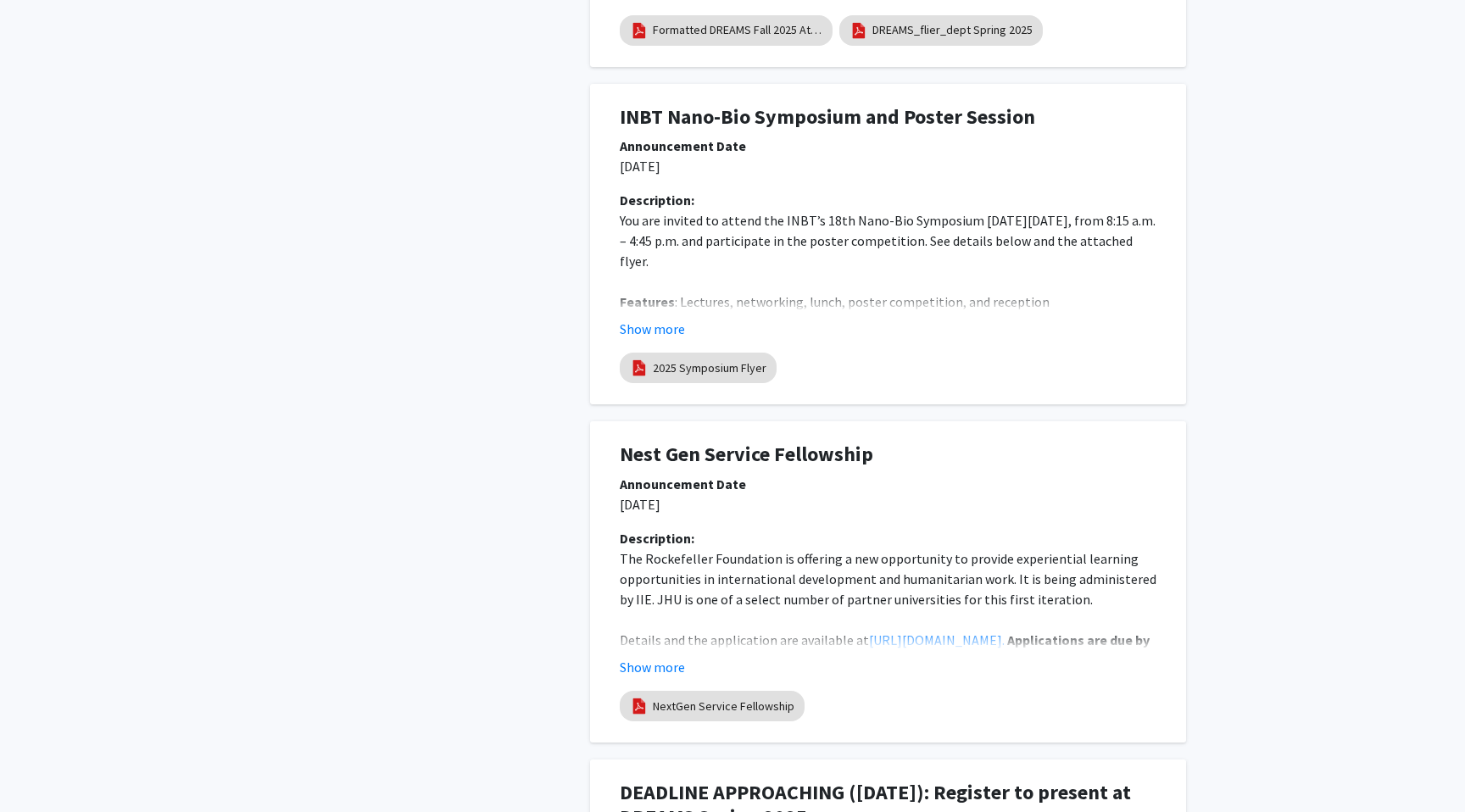
scroll to position [2271, 0]
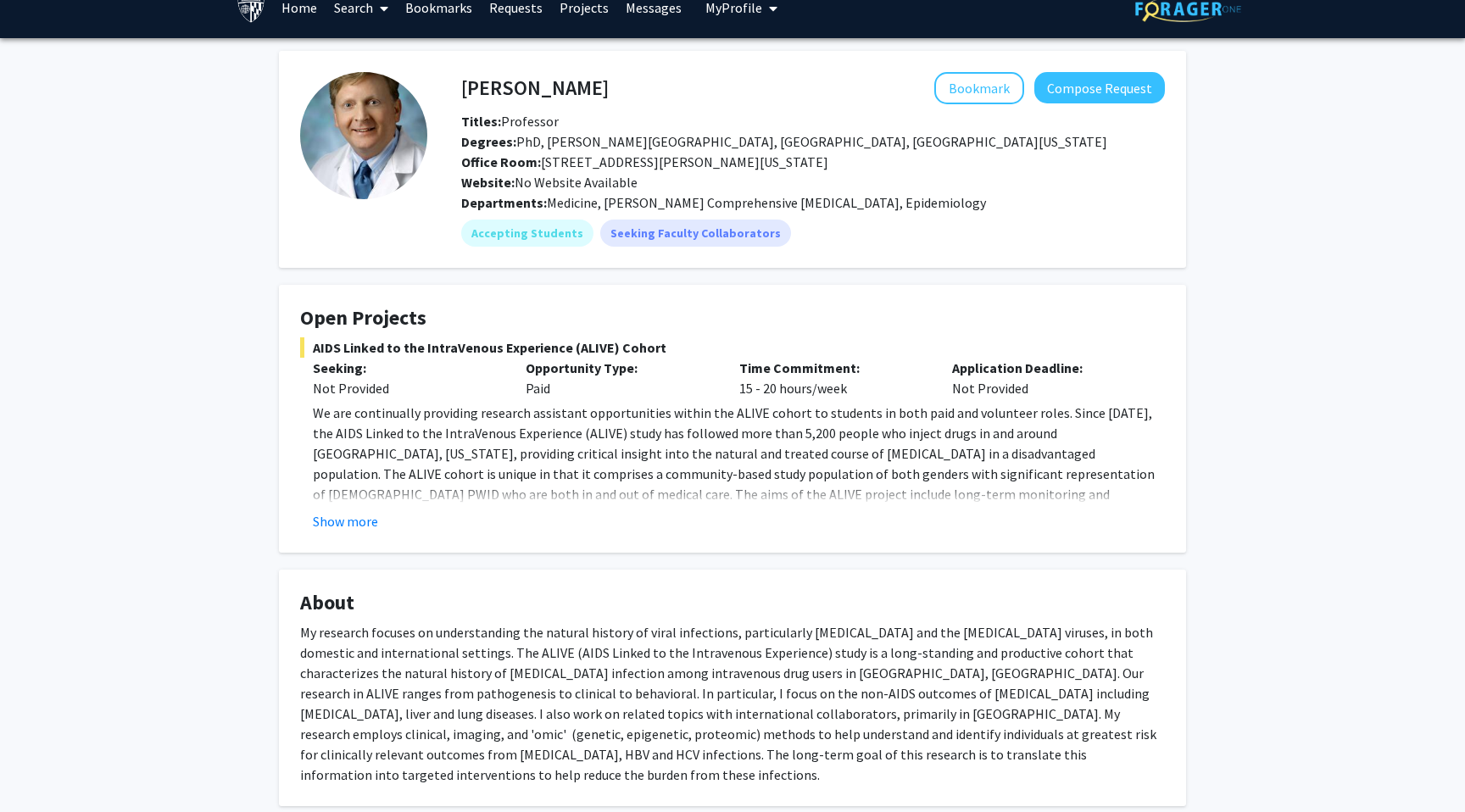
scroll to position [30, 0]
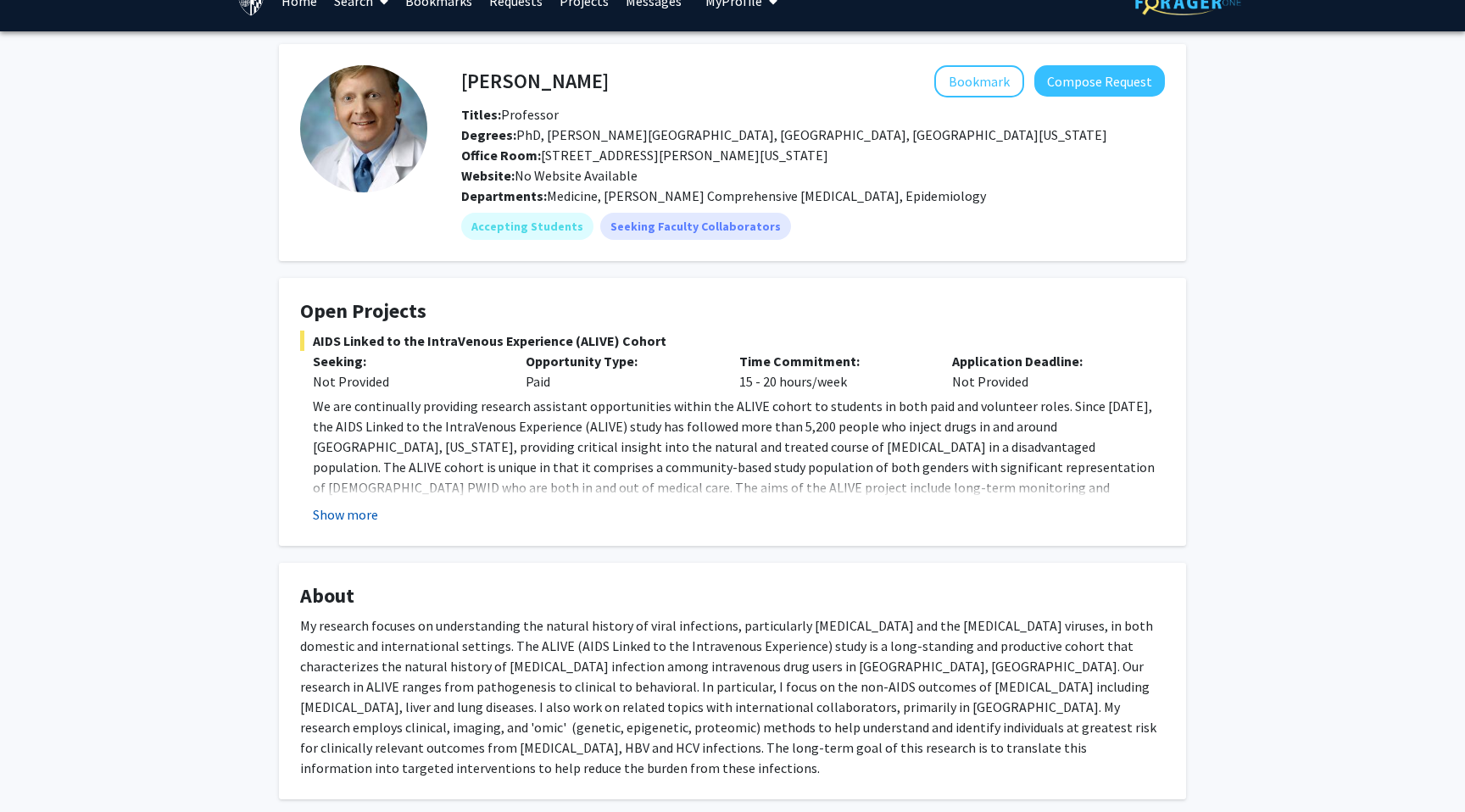
click at [363, 512] on button "Show more" at bounding box center [346, 514] width 65 height 20
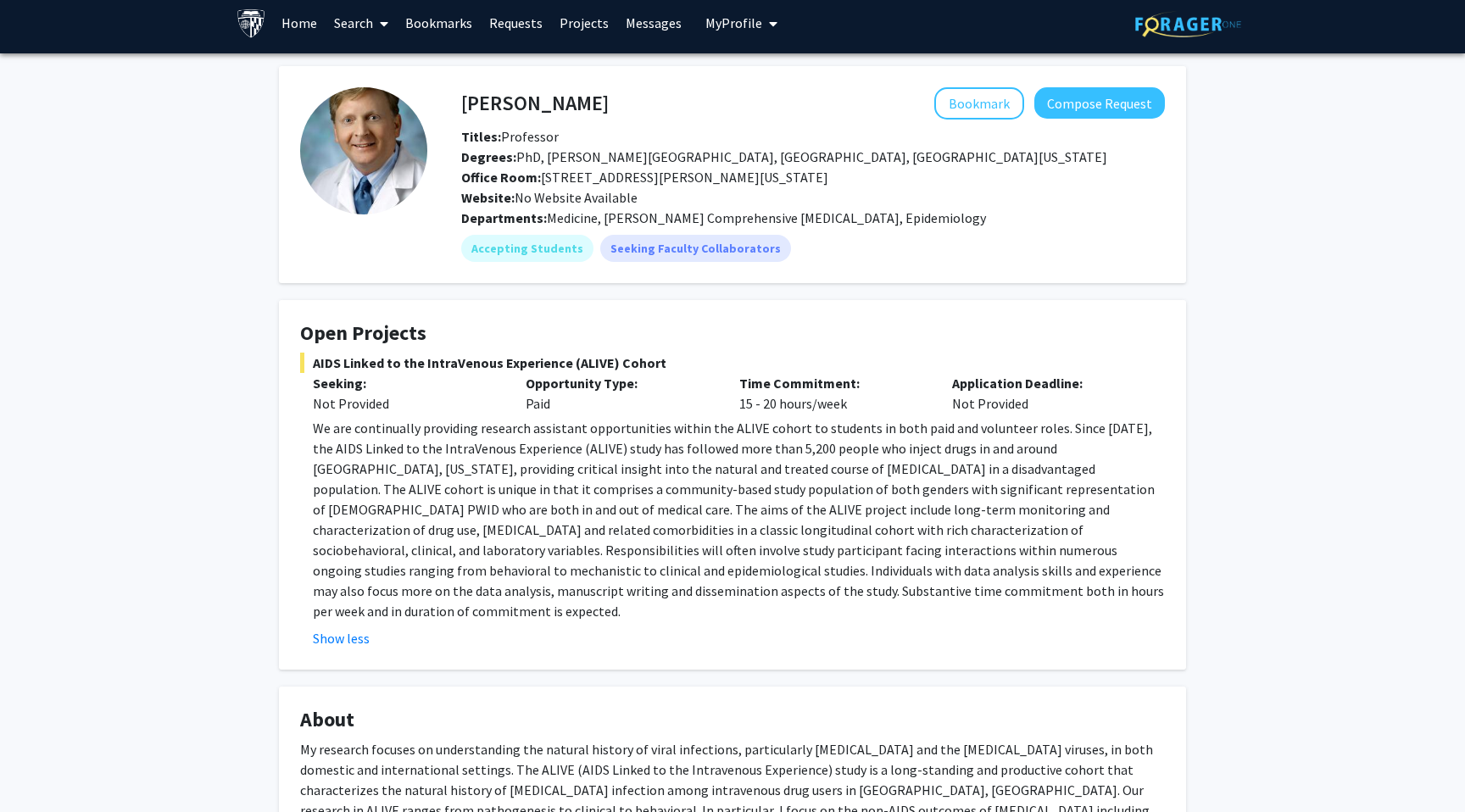
scroll to position [0, 0]
